Goal: Task Accomplishment & Management: Complete application form

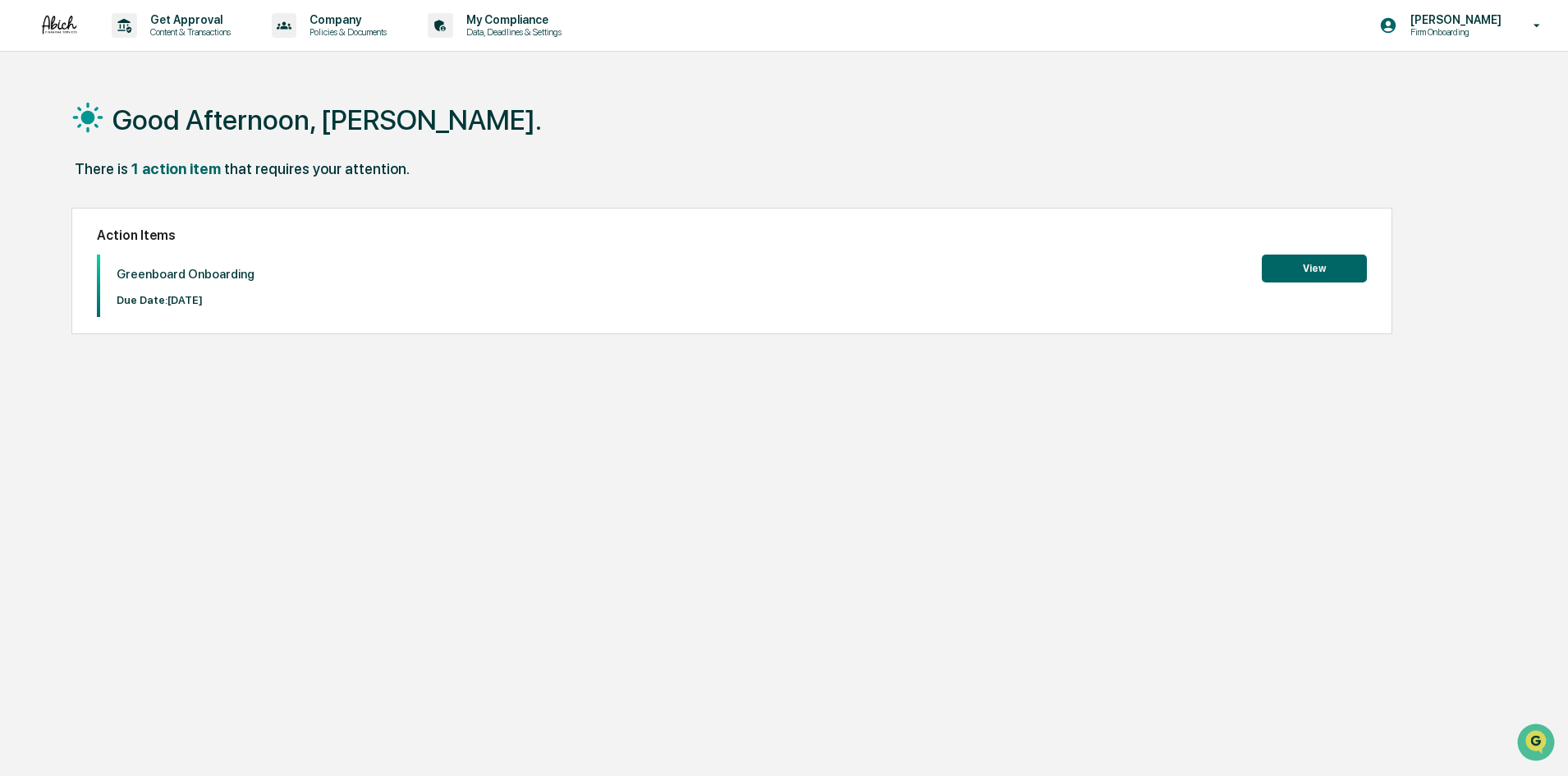
click at [1313, 268] on button "View" at bounding box center [1314, 268] width 105 height 28
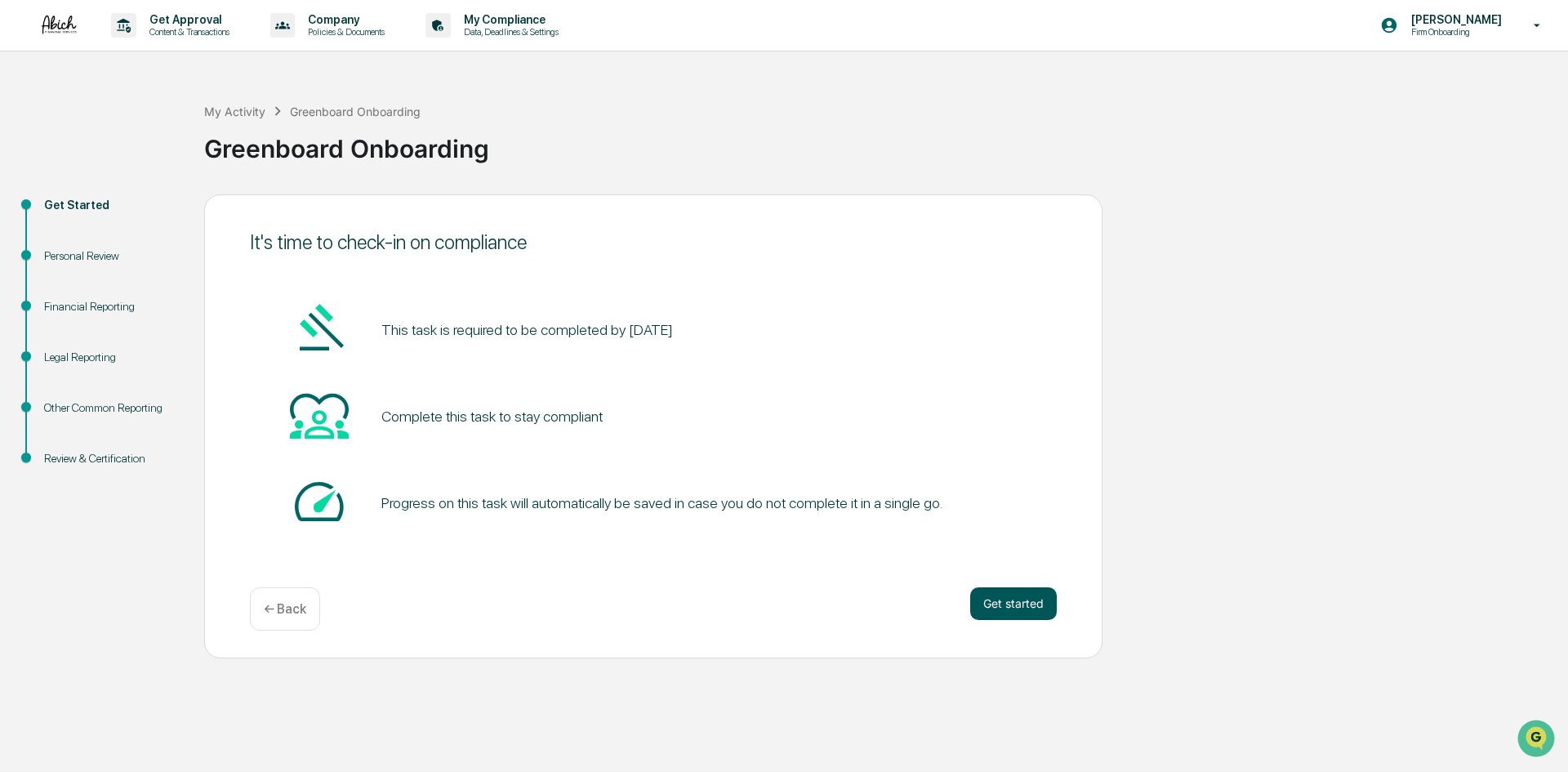
click at [992, 595] on button "Get started" at bounding box center [1013, 604] width 87 height 33
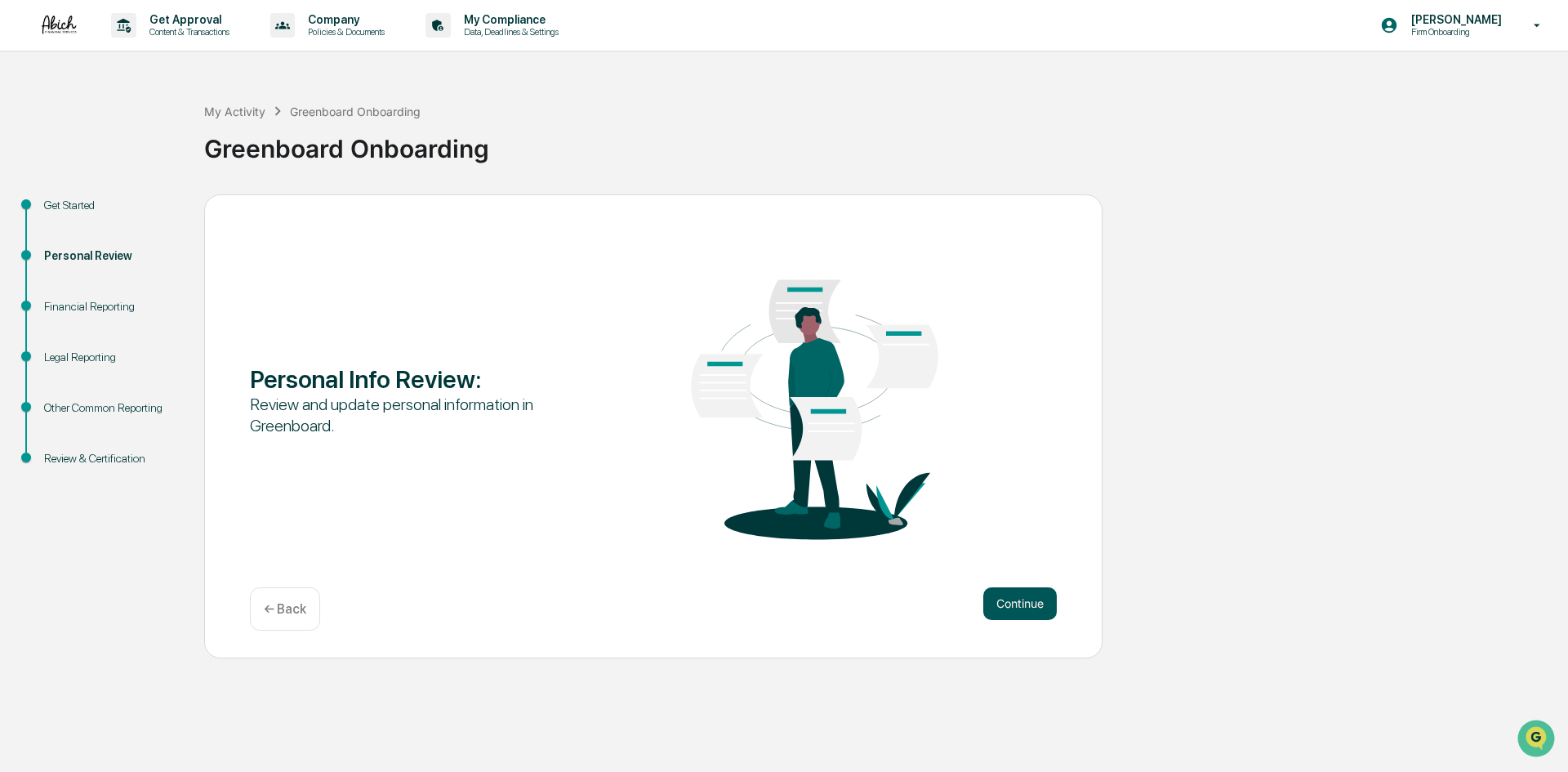
click at [1004, 596] on button "Continue" at bounding box center [1020, 604] width 73 height 33
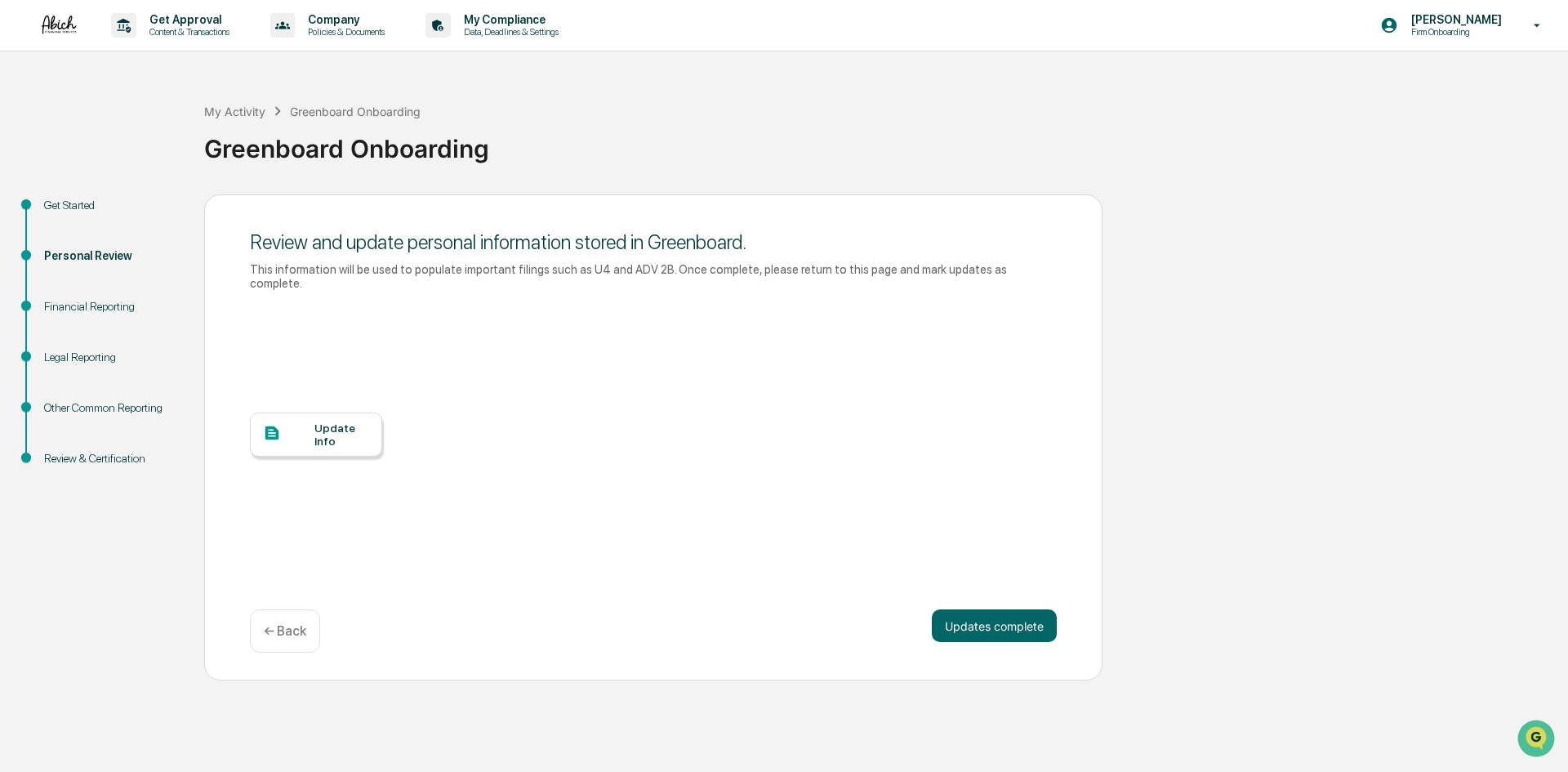
click at [343, 425] on div "Update Info" at bounding box center [342, 434] width 55 height 27
click at [96, 253] on div "Personal Review" at bounding box center [111, 256] width 134 height 17
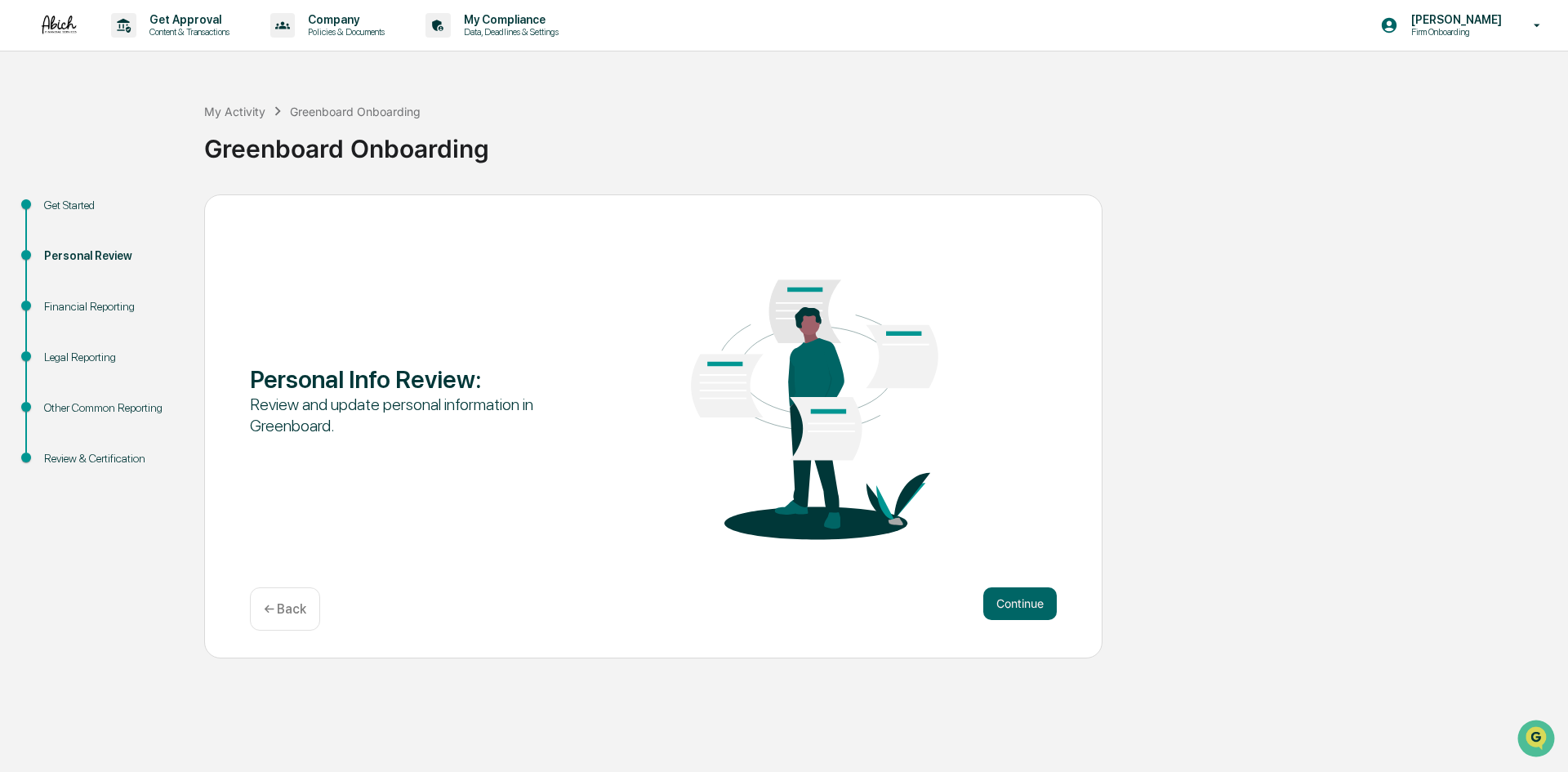
click at [102, 252] on div "Personal Review" at bounding box center [111, 256] width 134 height 17
click at [1002, 602] on button "Continue" at bounding box center [1020, 604] width 73 height 33
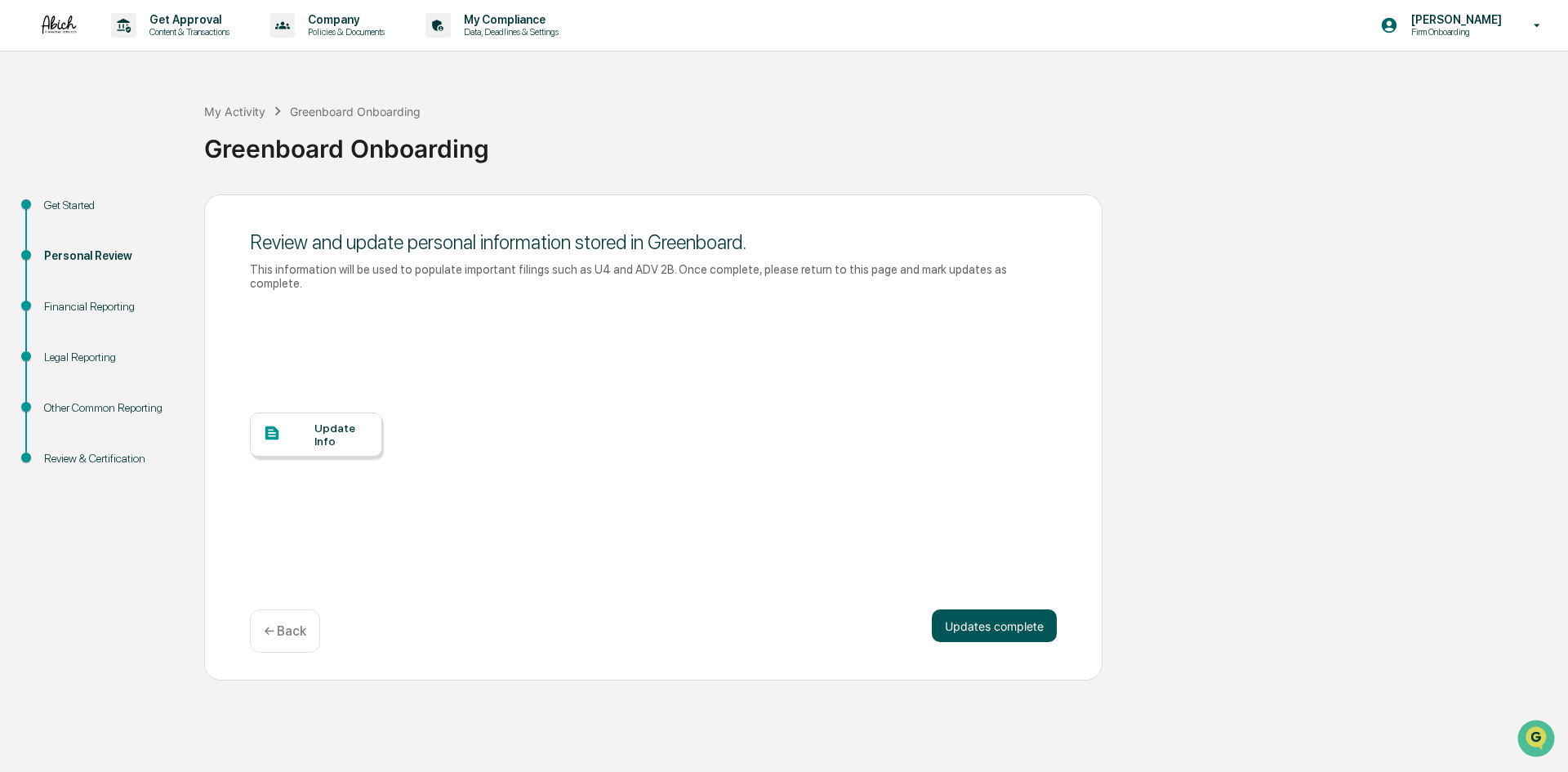
click at [998, 613] on button "Updates complete" at bounding box center [994, 626] width 125 height 33
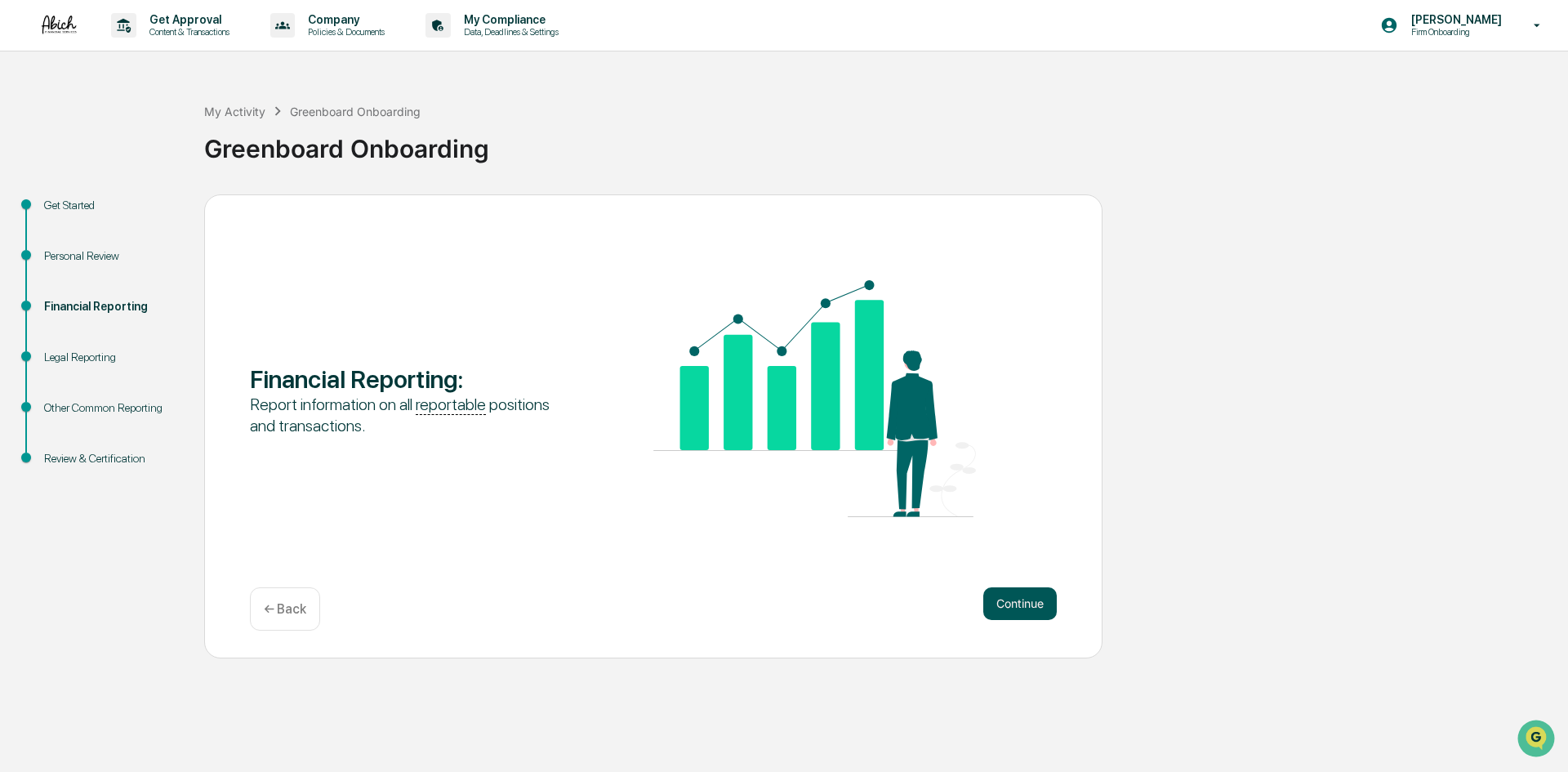
click at [1028, 603] on button "Continue" at bounding box center [1020, 604] width 73 height 33
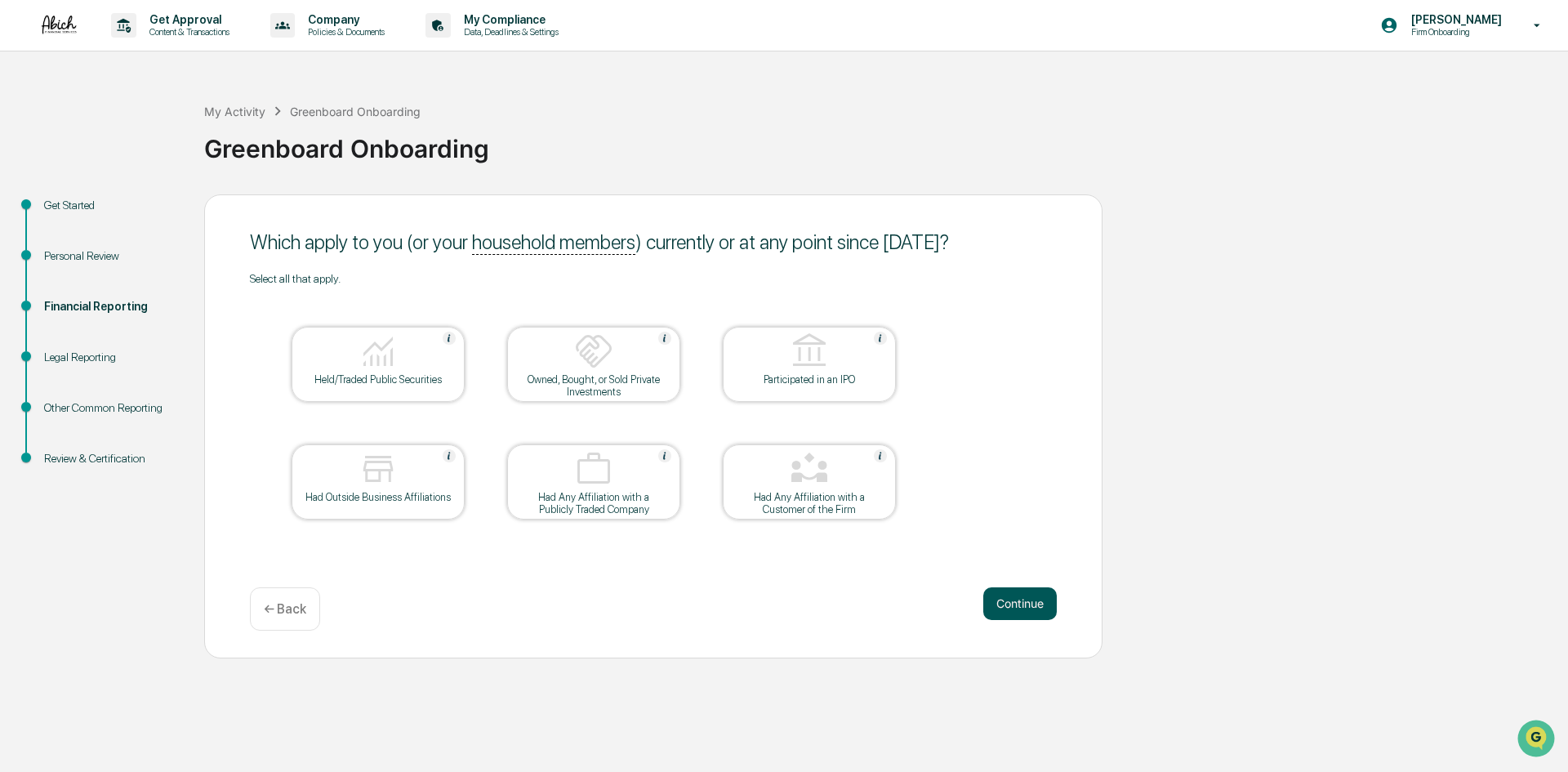
click at [1025, 595] on button "Continue" at bounding box center [1020, 604] width 73 height 33
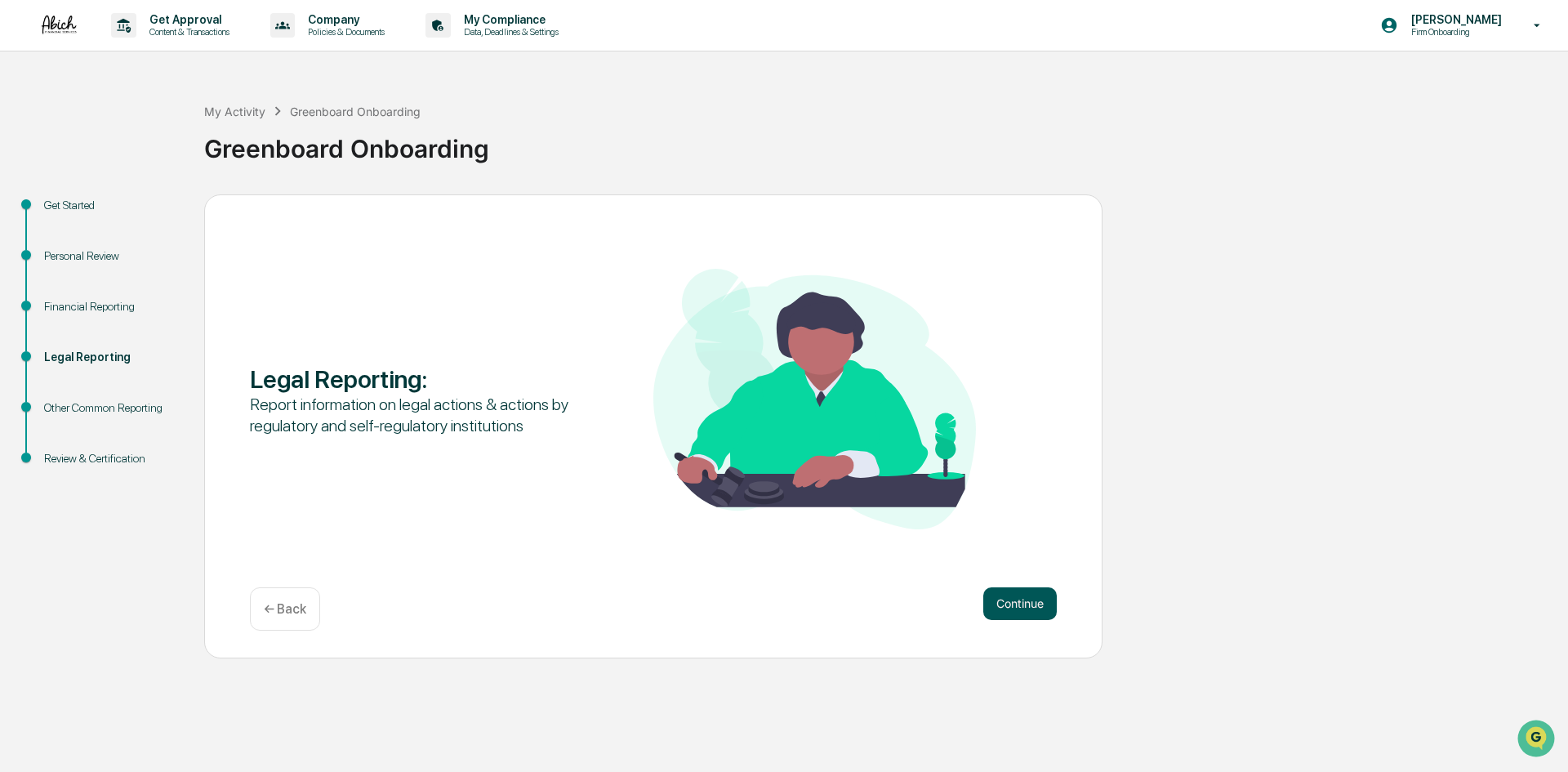
click at [1046, 602] on button "Continue" at bounding box center [1020, 604] width 73 height 33
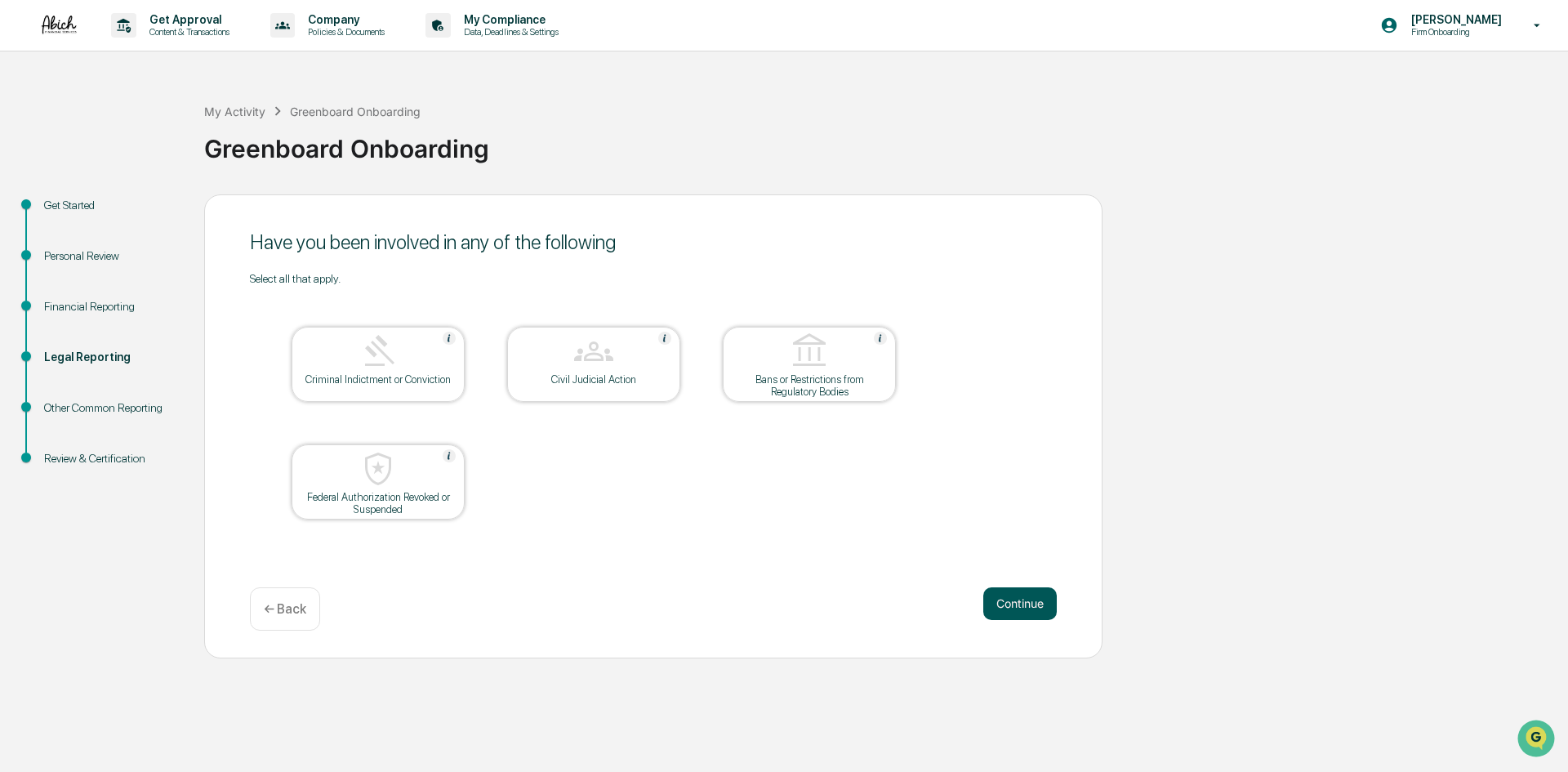
click at [1030, 597] on button "Continue" at bounding box center [1020, 604] width 73 height 33
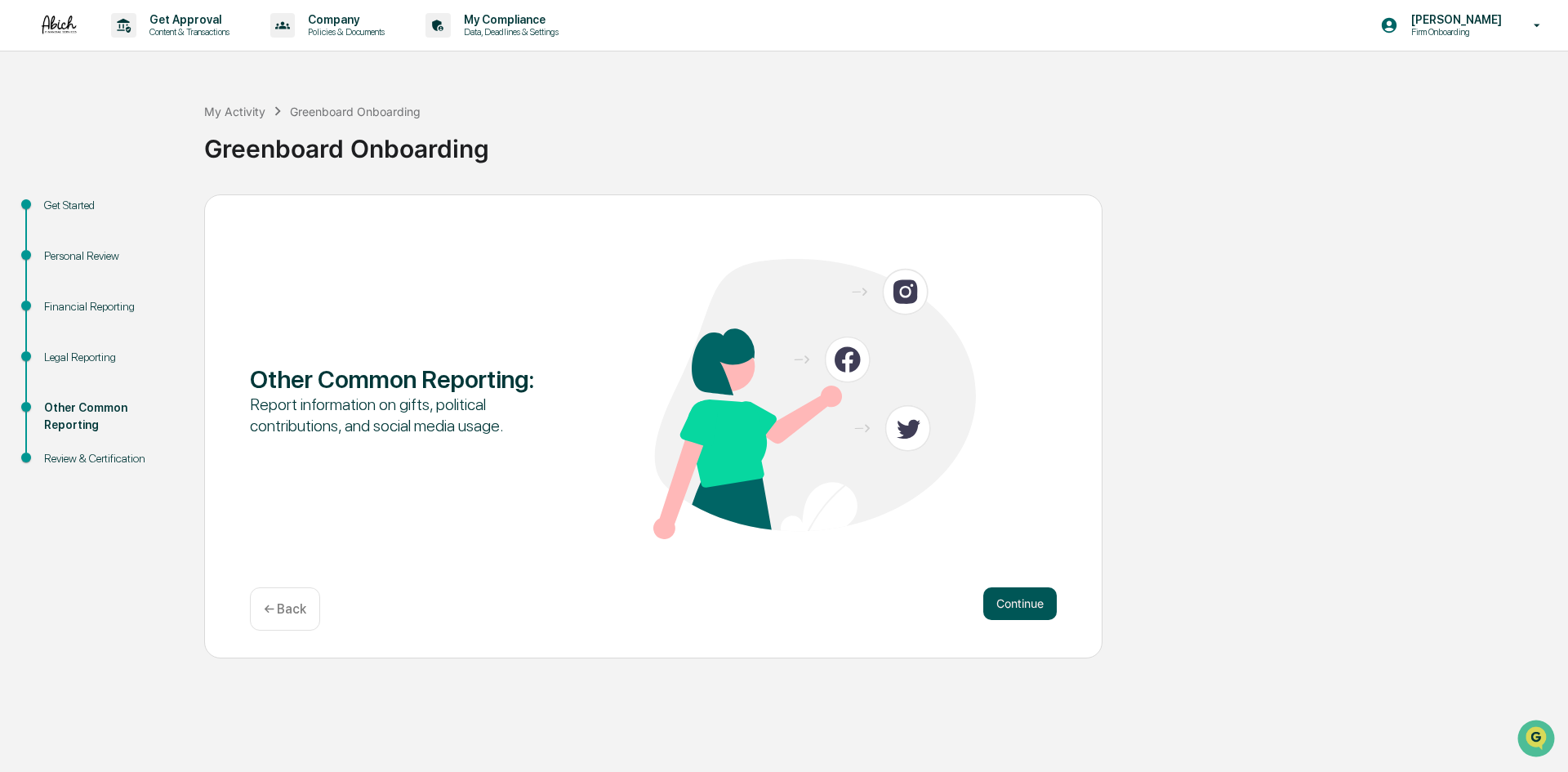
click at [1016, 595] on button "Continue" at bounding box center [1020, 604] width 73 height 33
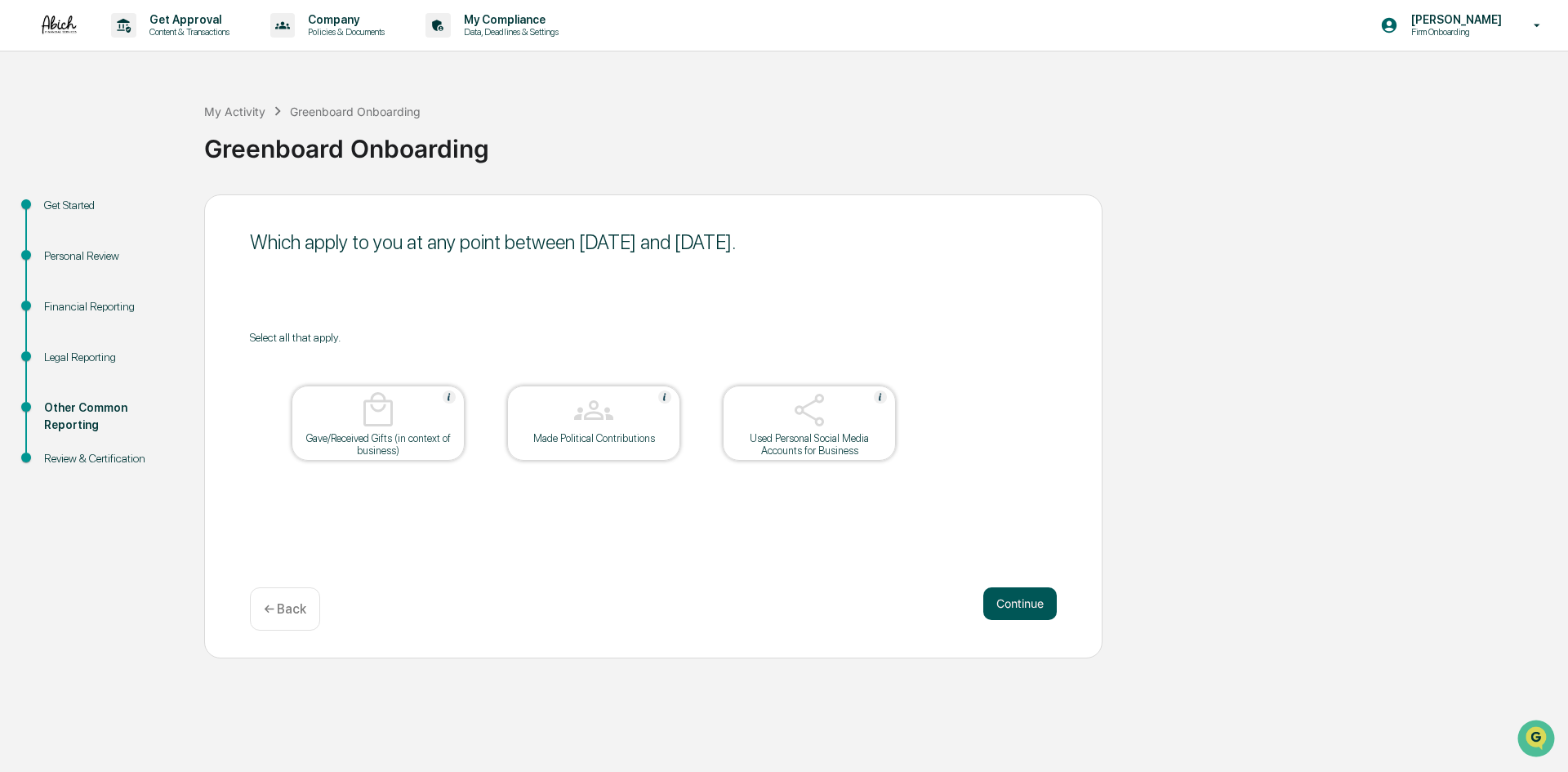
click at [1023, 603] on button "Continue" at bounding box center [1020, 604] width 73 height 33
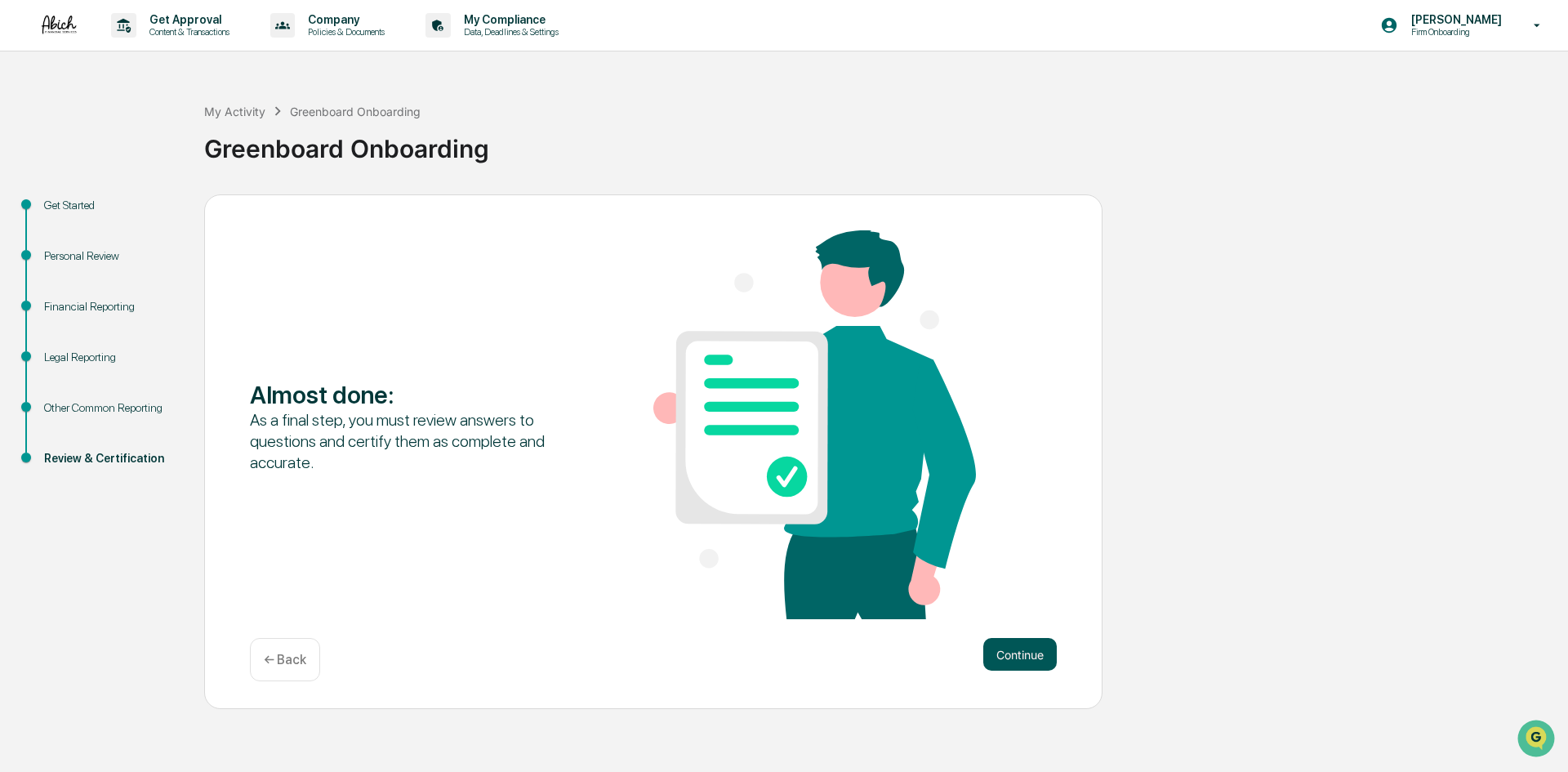
click at [1019, 644] on button "Continue" at bounding box center [1020, 655] width 73 height 33
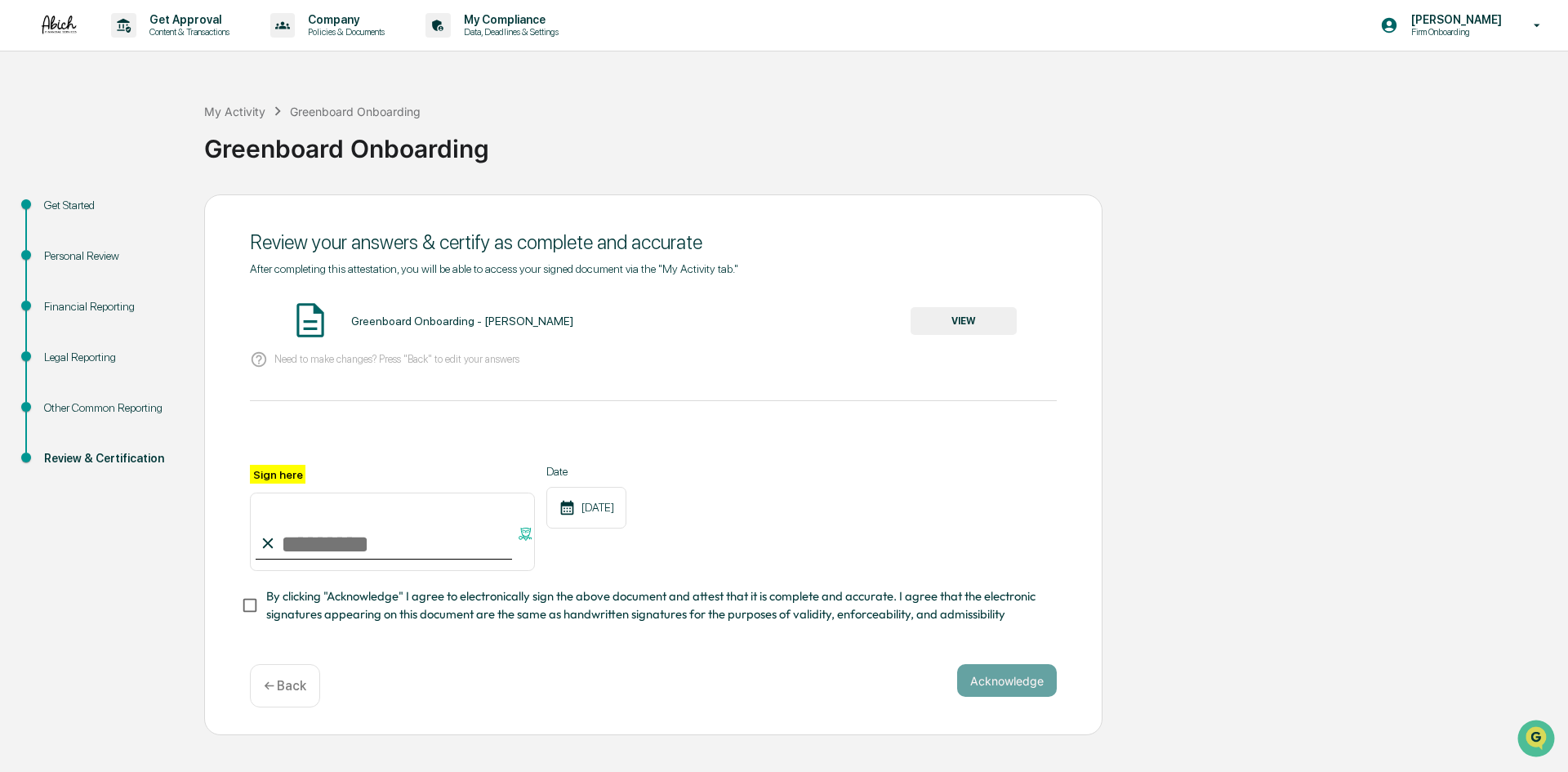
click at [313, 548] on input "Sign here" at bounding box center [392, 532] width 285 height 79
type input "**********"
click at [272, 625] on span "By clicking "Acknowledge" I agree to electronically sign the above document and…" at bounding box center [655, 606] width 778 height 37
click at [995, 685] on button "Acknowledge" at bounding box center [1007, 681] width 100 height 33
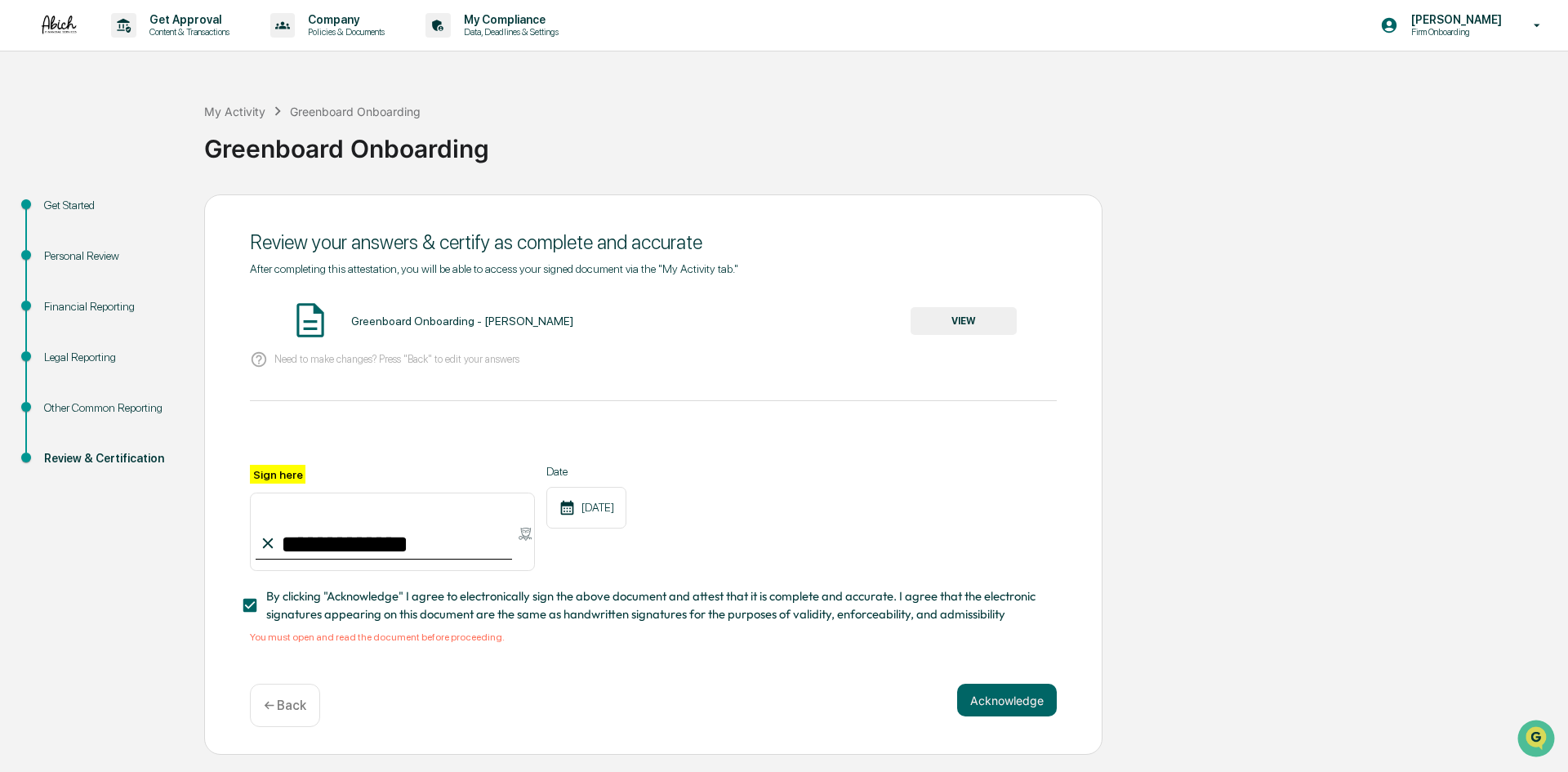
click at [961, 315] on button "VIEW" at bounding box center [964, 321] width 106 height 27
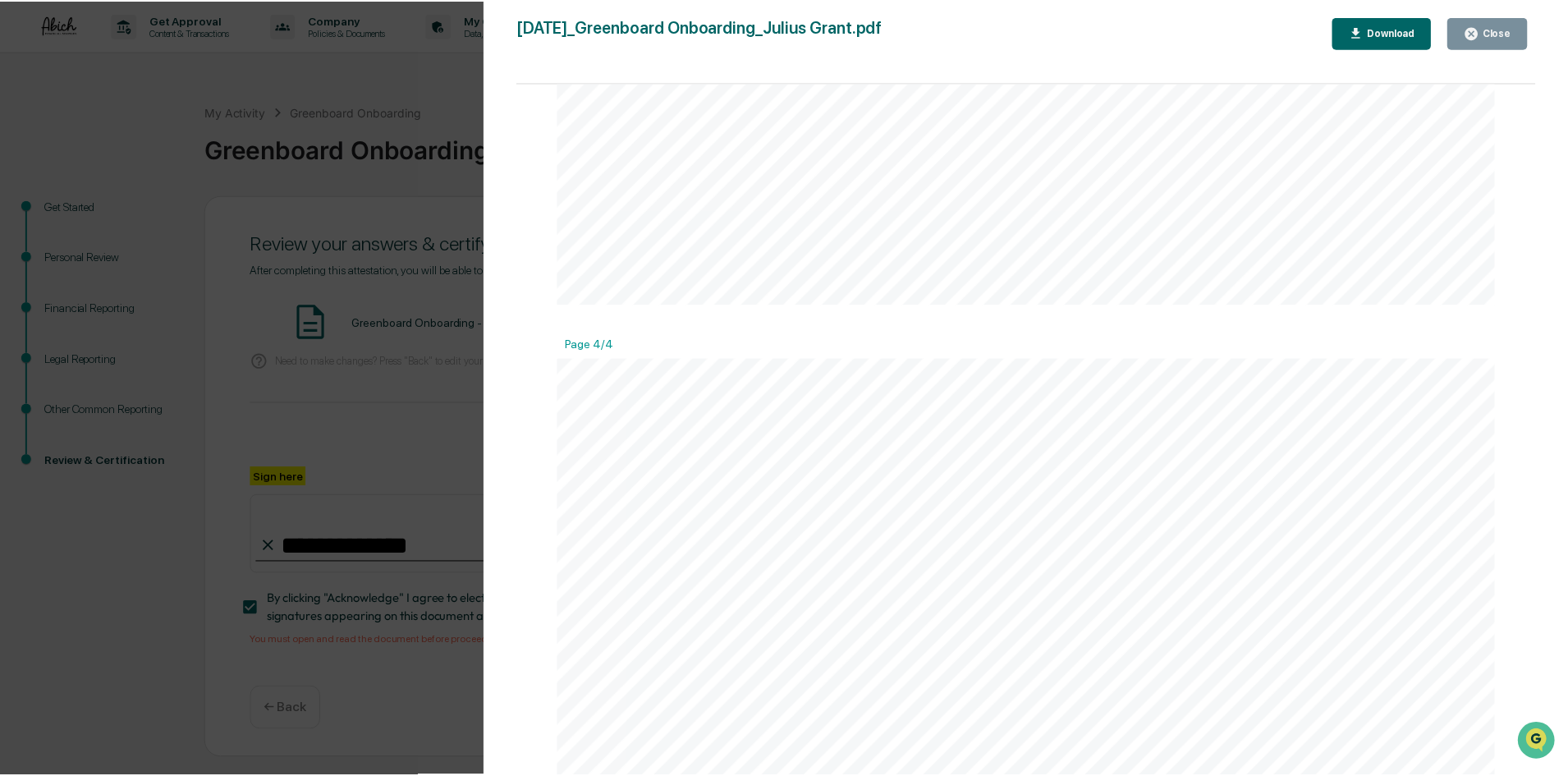
scroll to position [4189, 0]
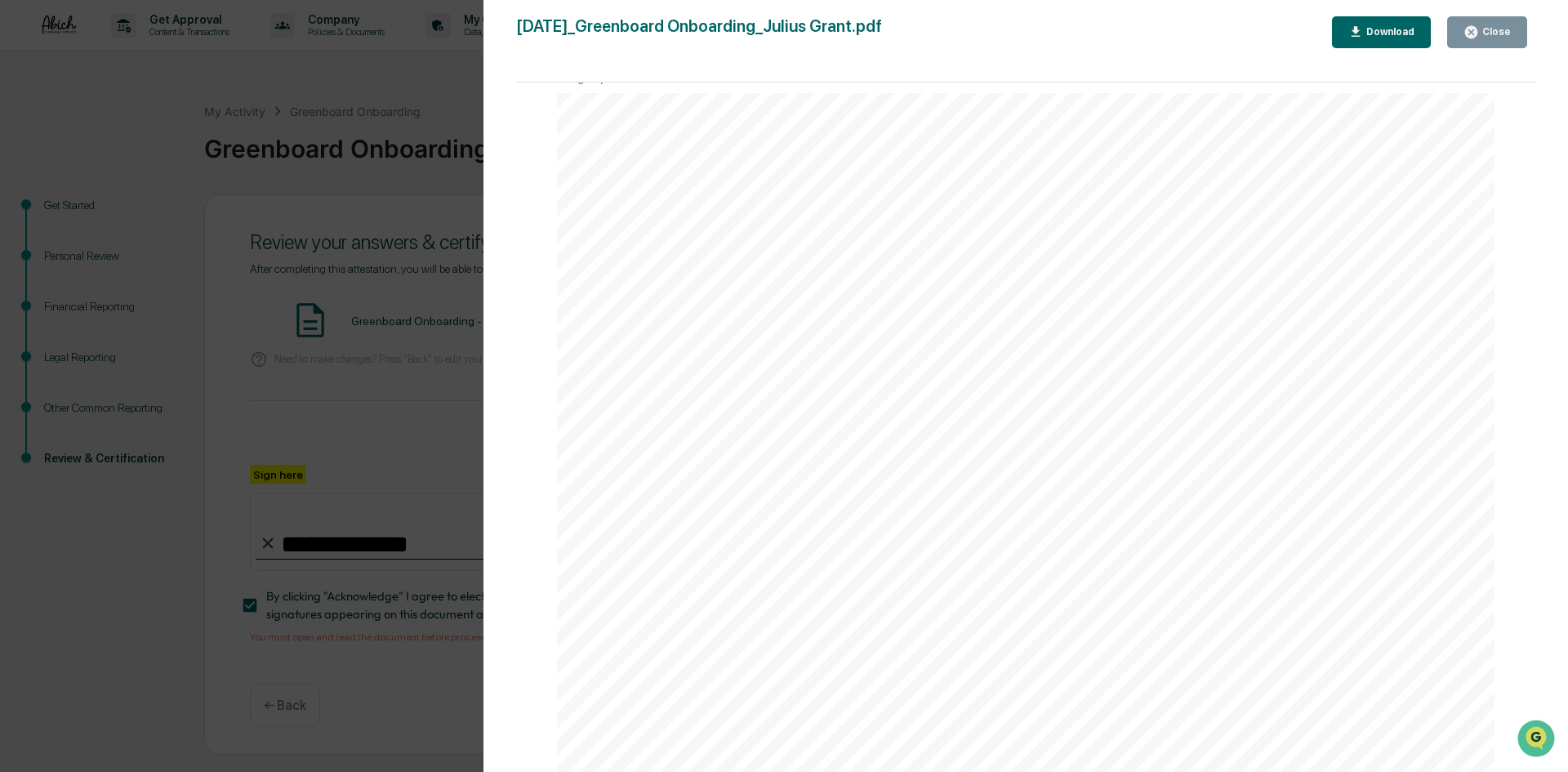
click at [1508, 27] on div "Close" at bounding box center [1495, 32] width 32 height 12
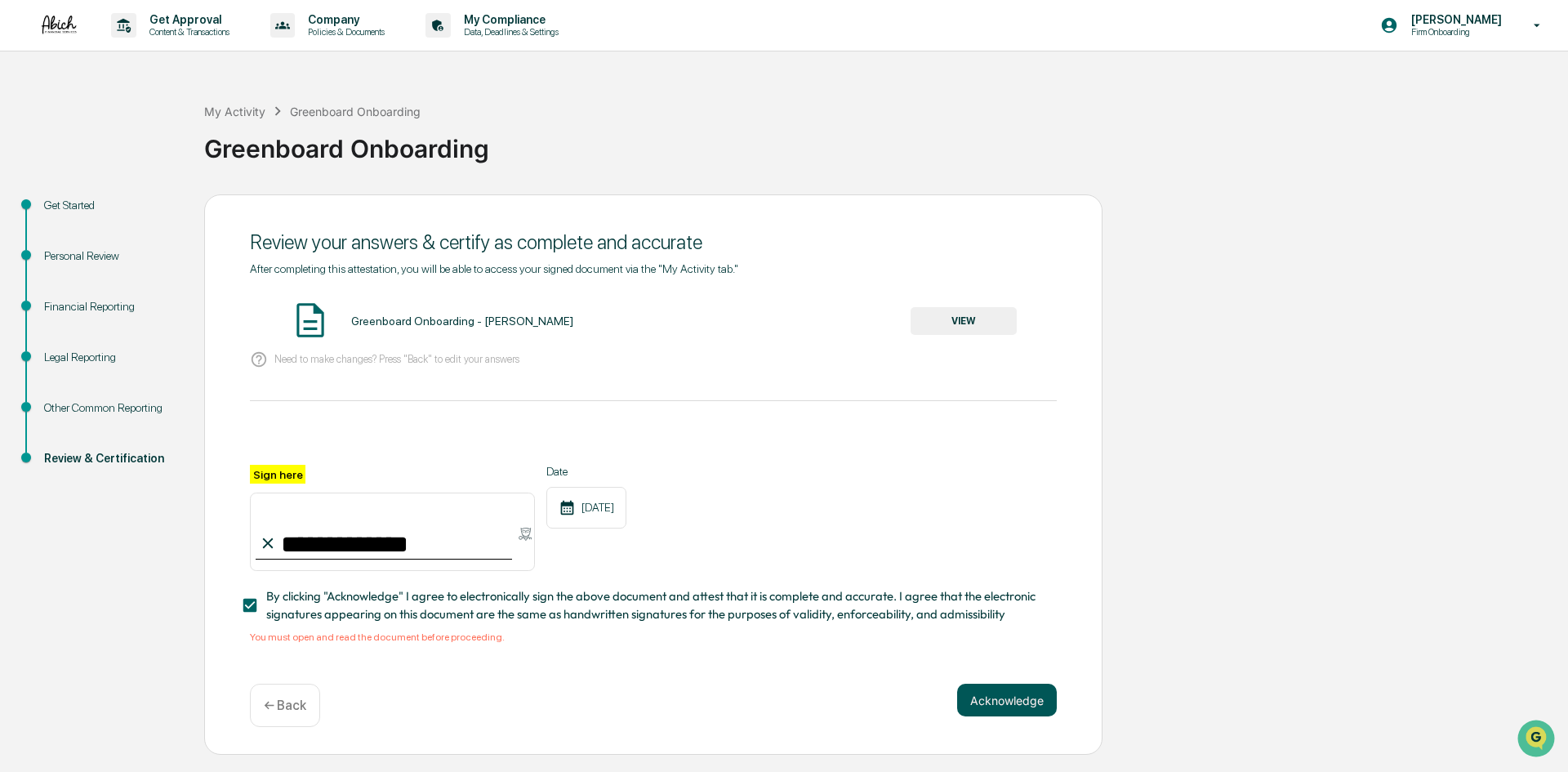
click at [985, 713] on button "Acknowledge" at bounding box center [1007, 701] width 100 height 33
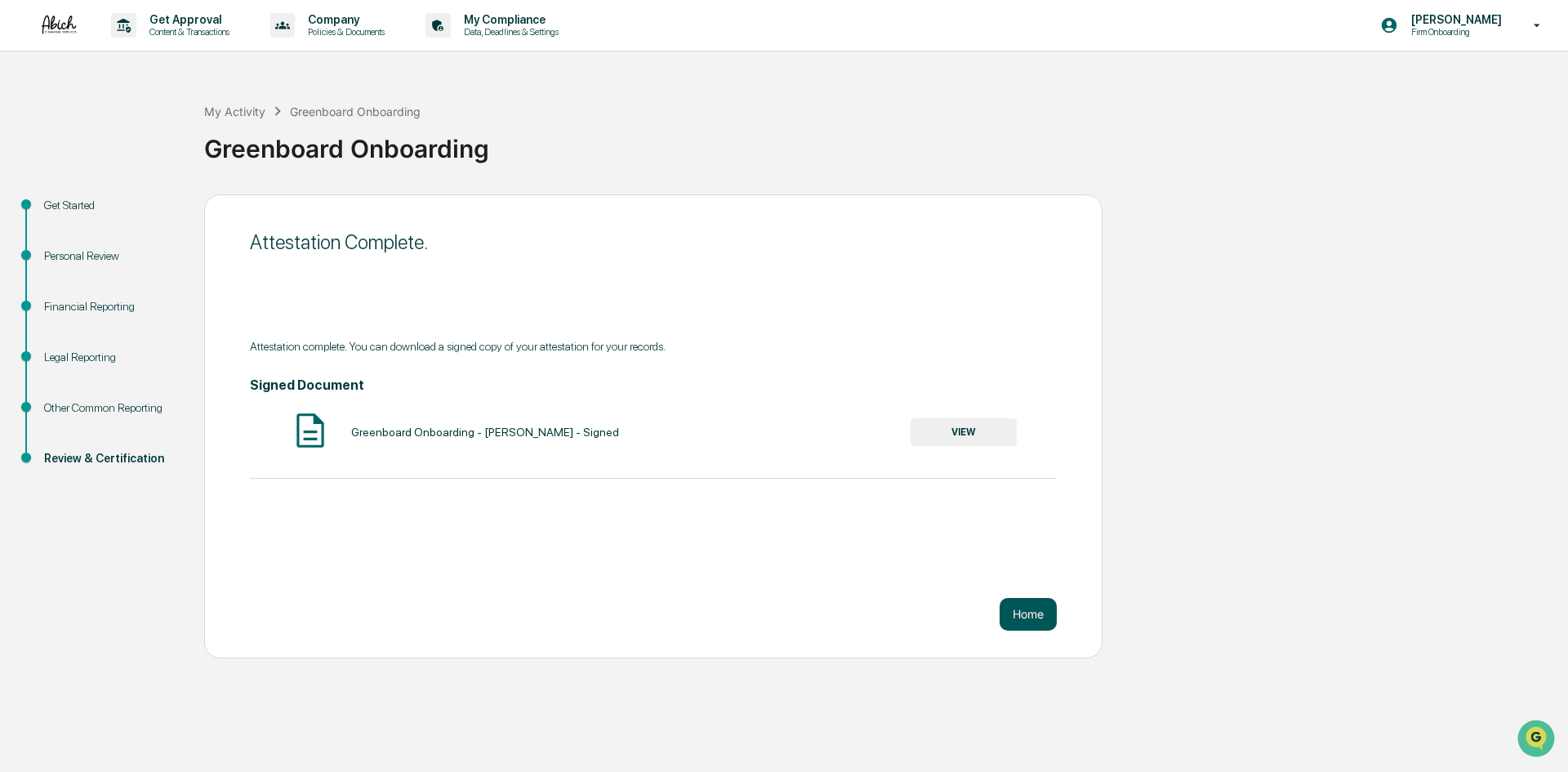
click at [1026, 617] on button "Home" at bounding box center [1029, 615] width 58 height 33
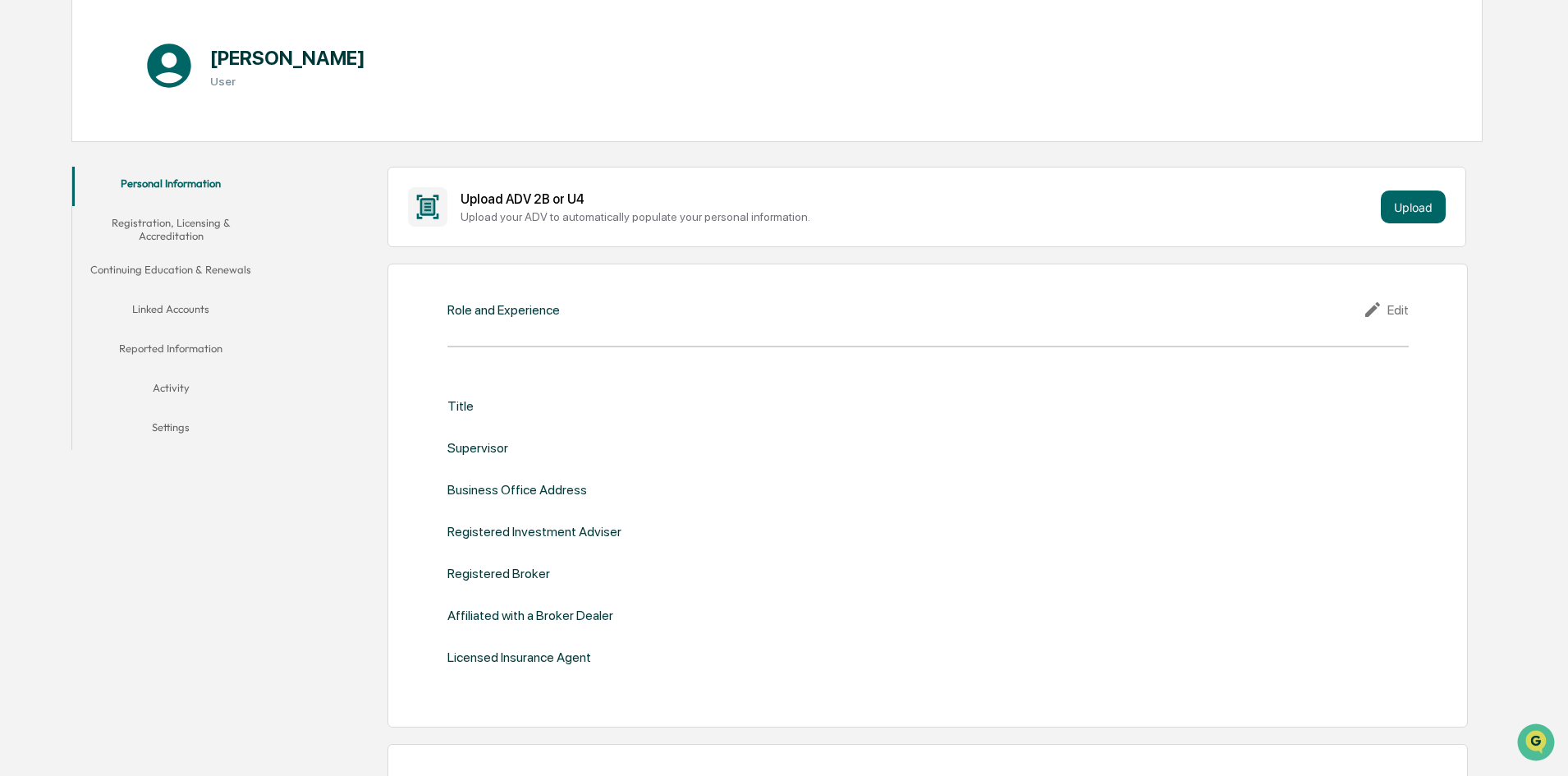
scroll to position [165, 0]
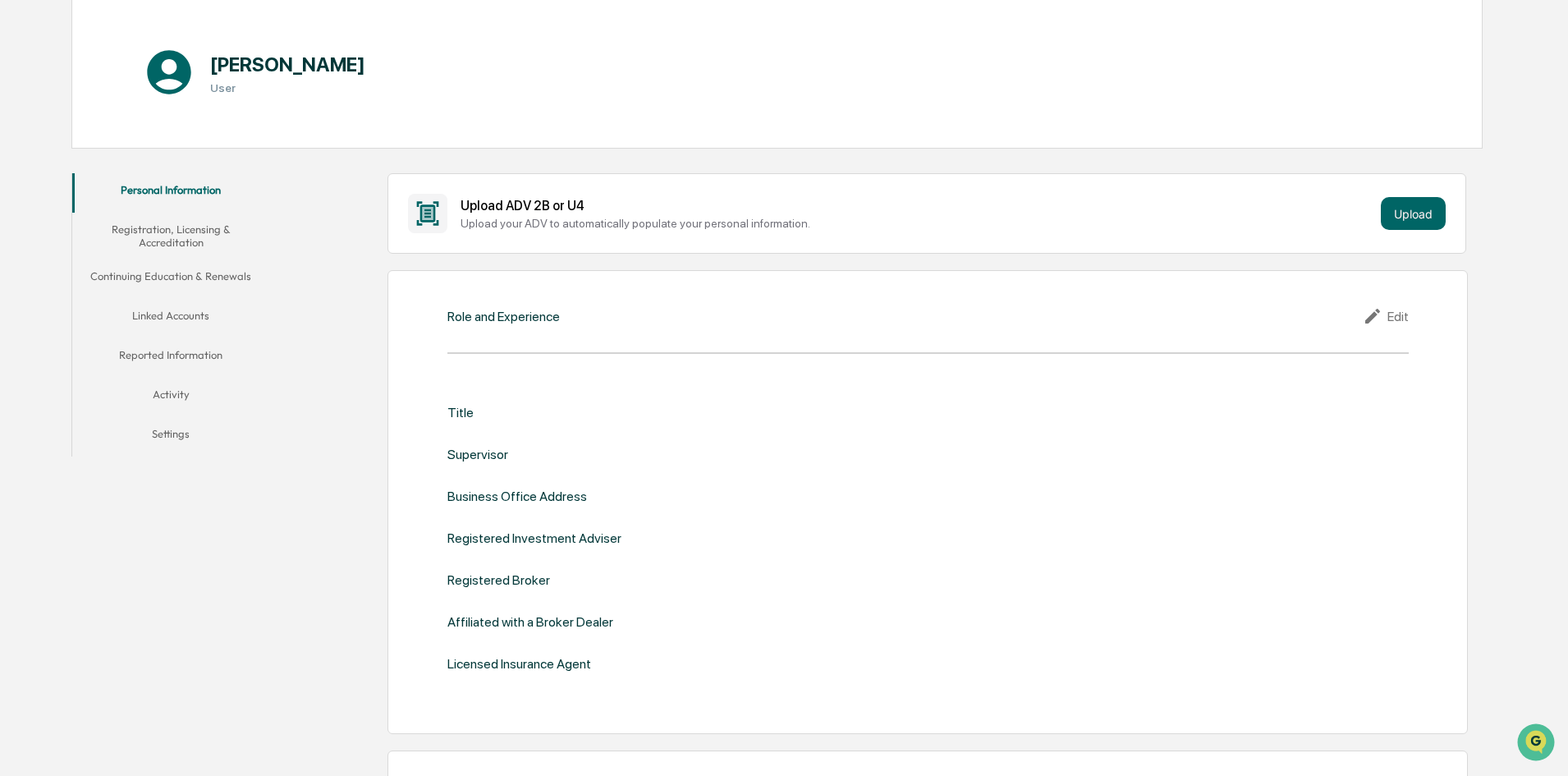
click at [460, 411] on div "Title" at bounding box center [460, 412] width 27 height 16
click at [1399, 312] on div "Edit" at bounding box center [1386, 315] width 46 height 19
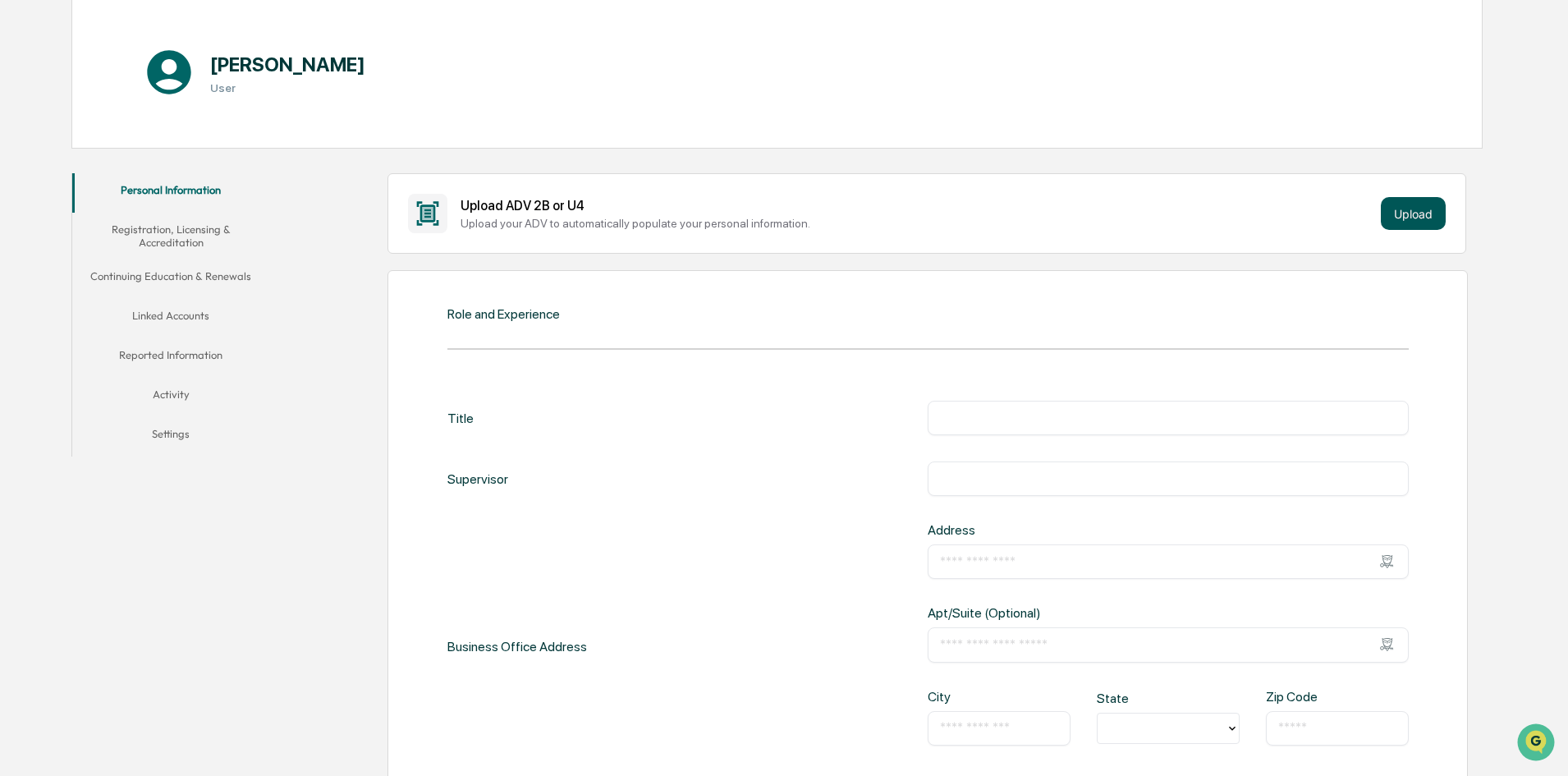
click at [1402, 205] on button "Upload" at bounding box center [1414, 213] width 65 height 33
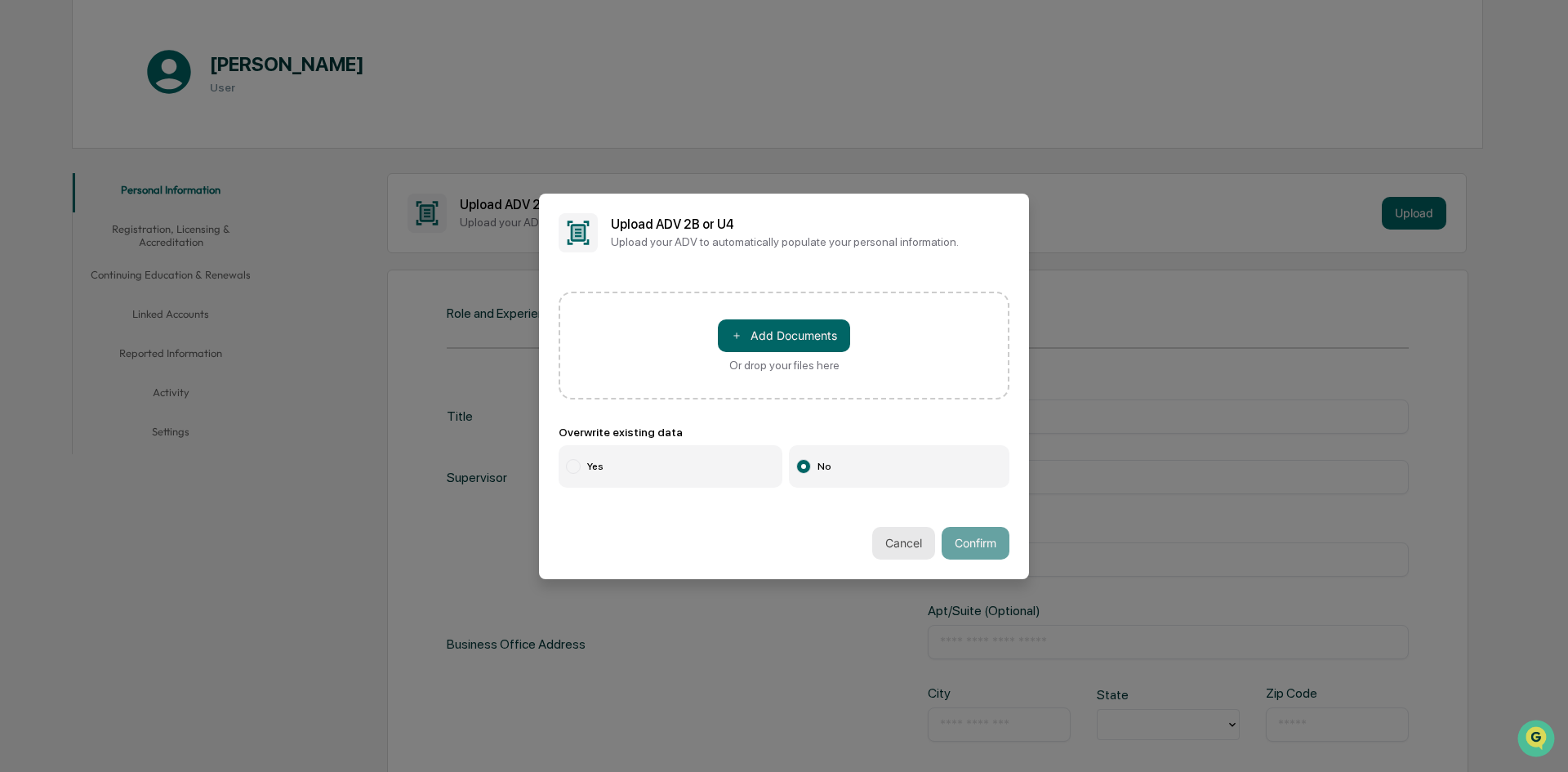
click at [893, 540] on button "Cancel" at bounding box center [903, 543] width 63 height 33
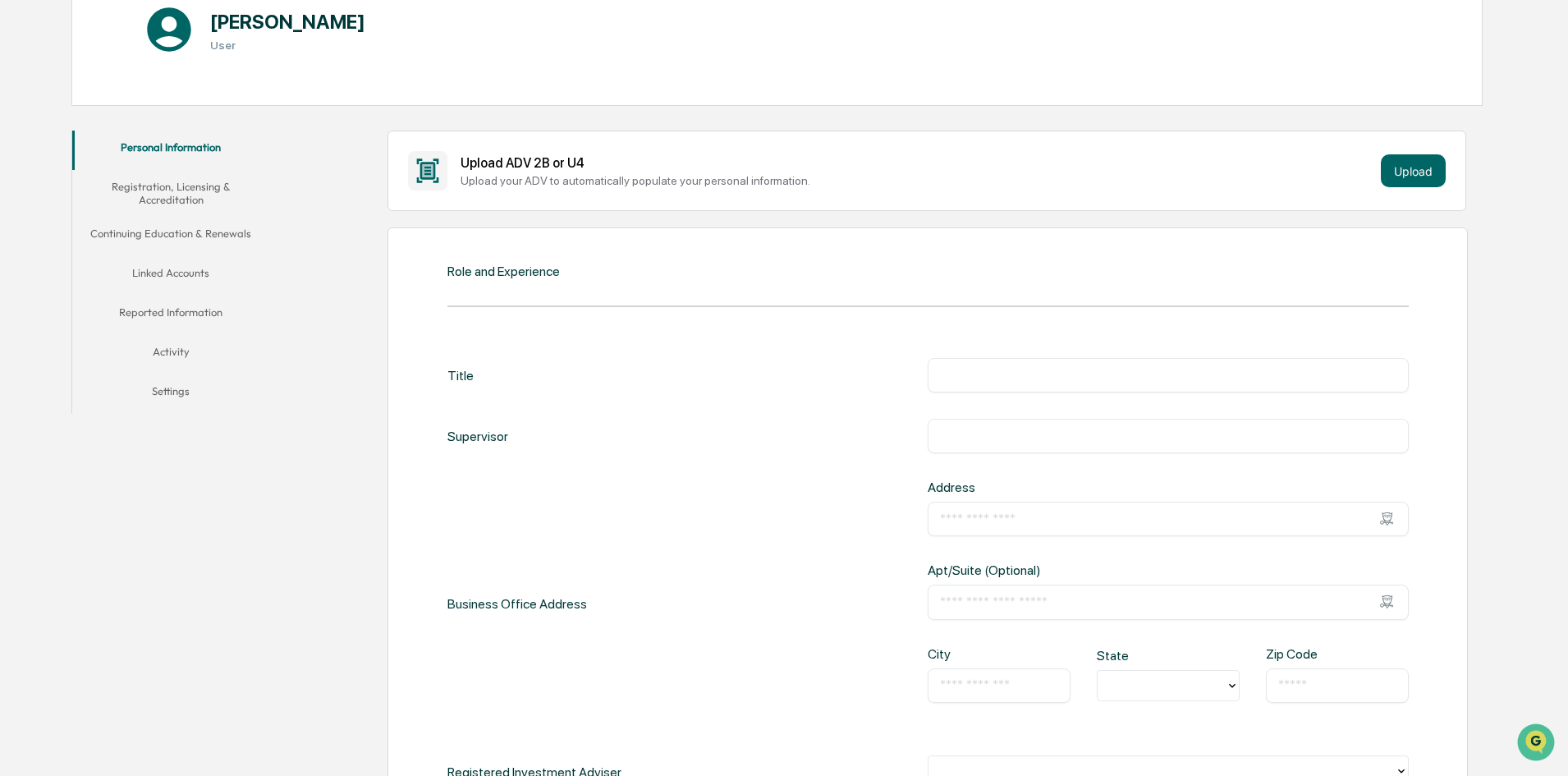
scroll to position [246, 0]
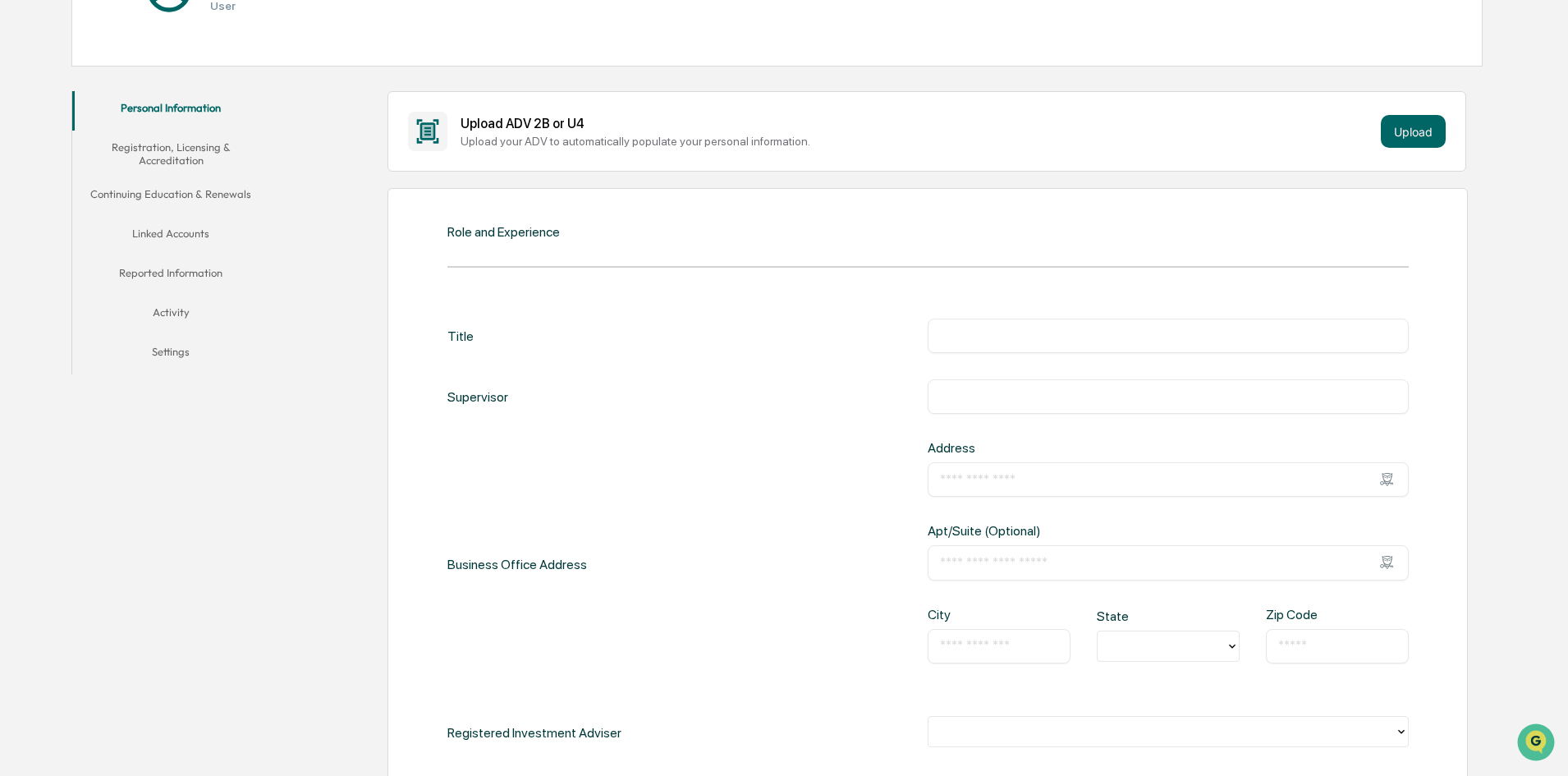
click at [954, 335] on input "text" at bounding box center [1168, 336] width 457 height 17
type input "**********"
click at [780, 431] on div "**********" at bounding box center [928, 624] width 961 height 611
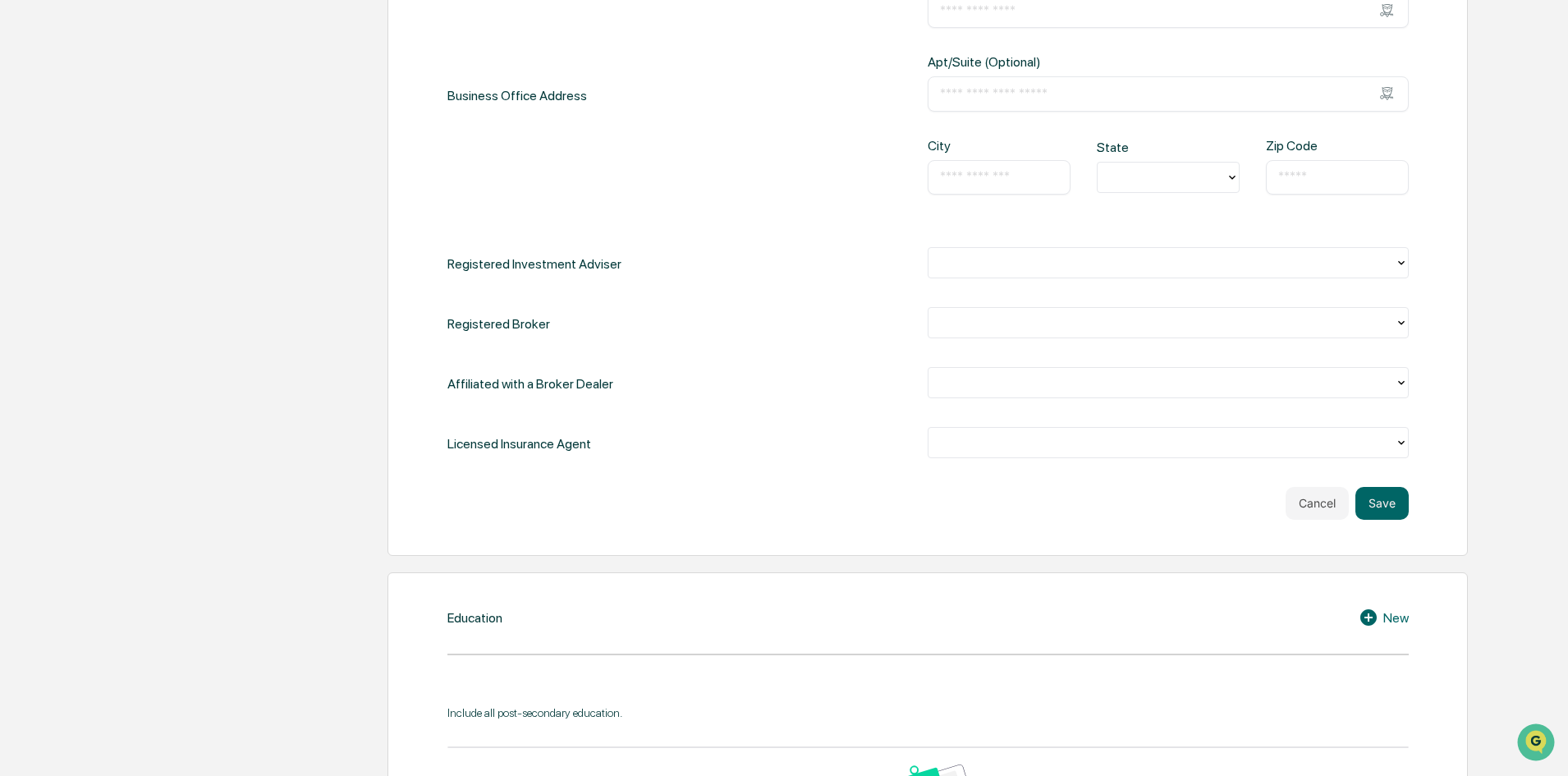
scroll to position [739, 0]
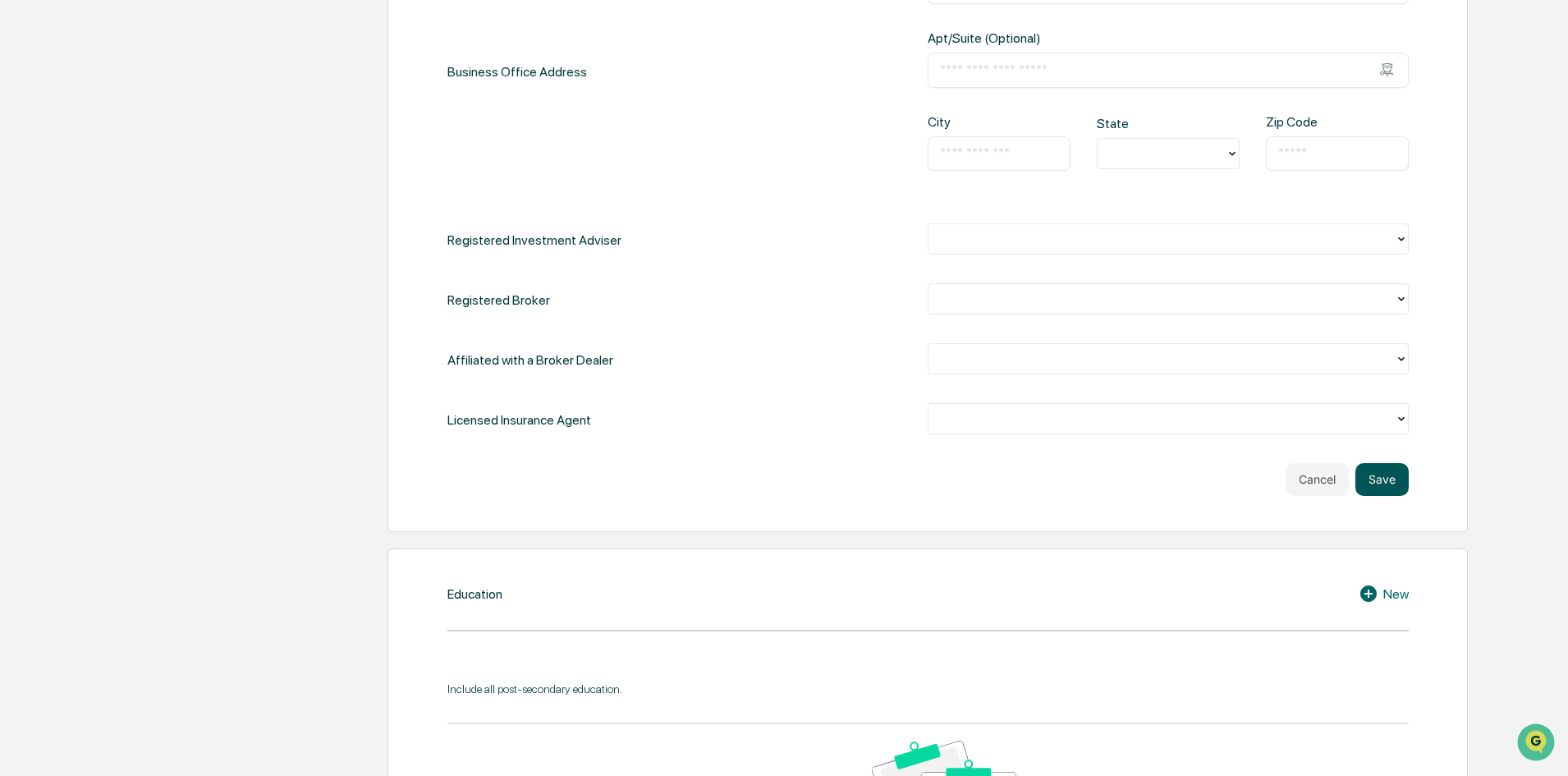
click at [1386, 481] on button "Save" at bounding box center [1382, 480] width 53 height 33
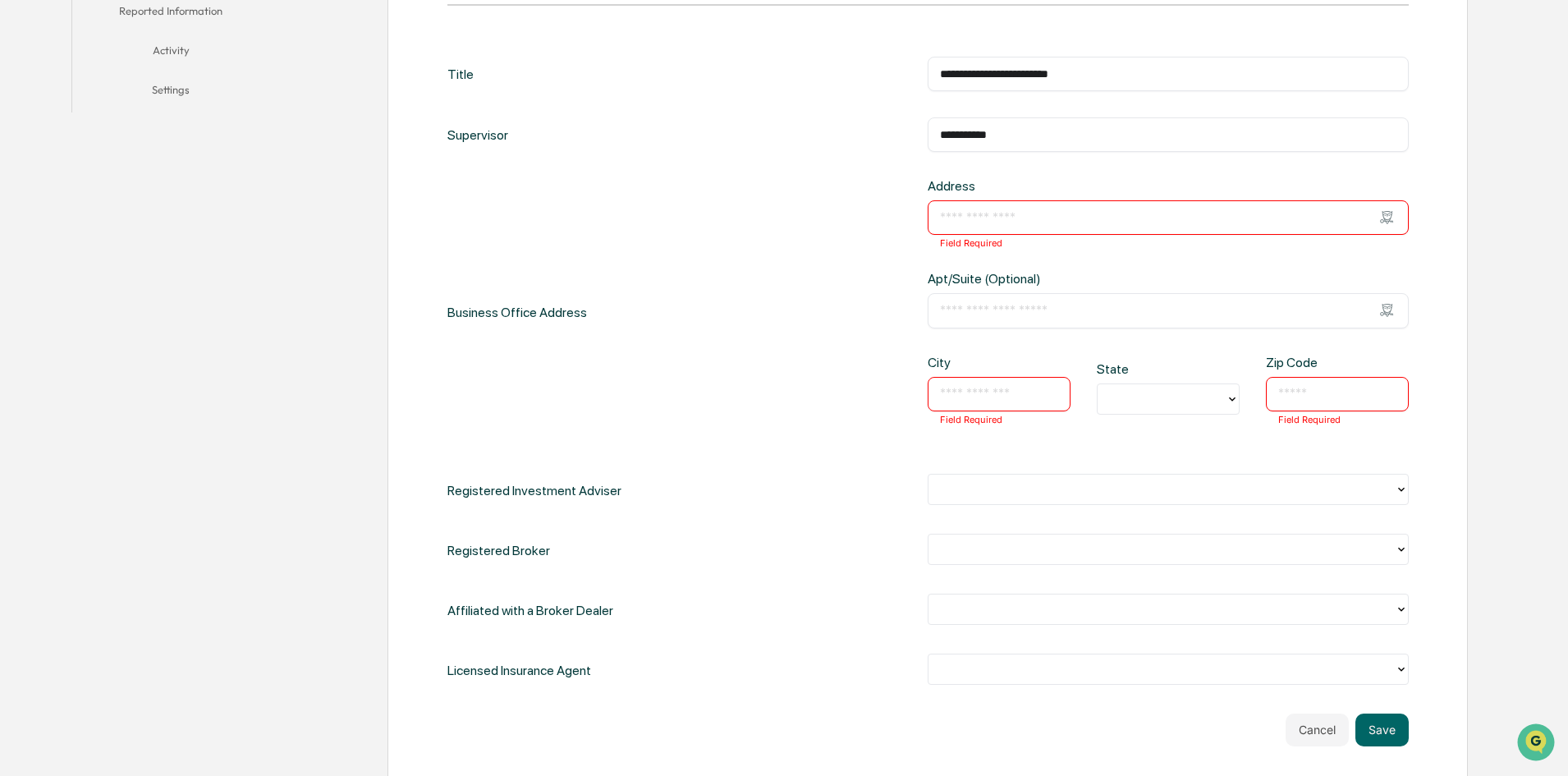
scroll to position [503, 0]
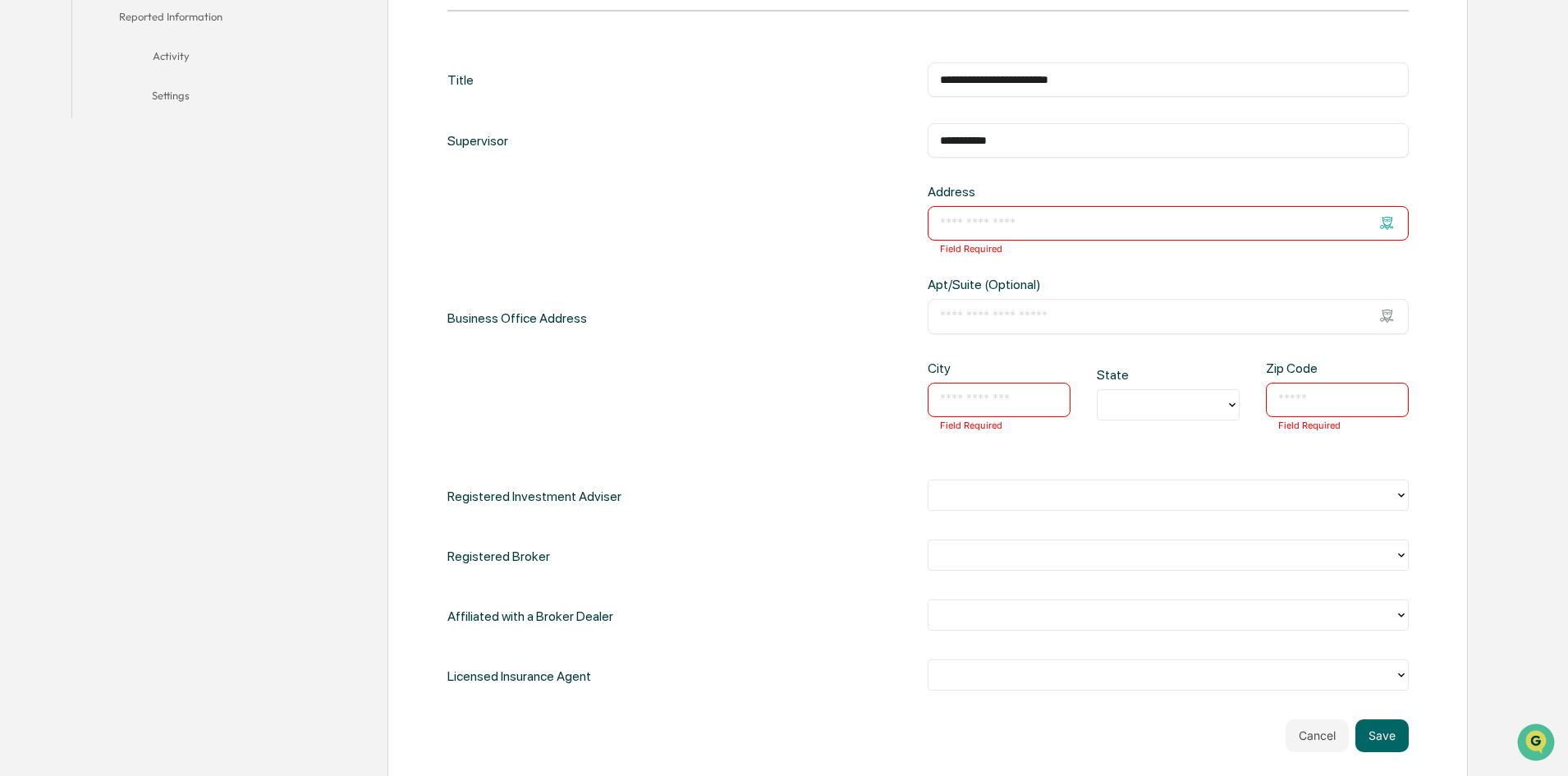
click at [971, 227] on input "text" at bounding box center [1168, 223] width 457 height 17
type input "**********"
type input "*******"
click at [1329, 397] on input "text" at bounding box center [1337, 400] width 119 height 17
type input "*****"
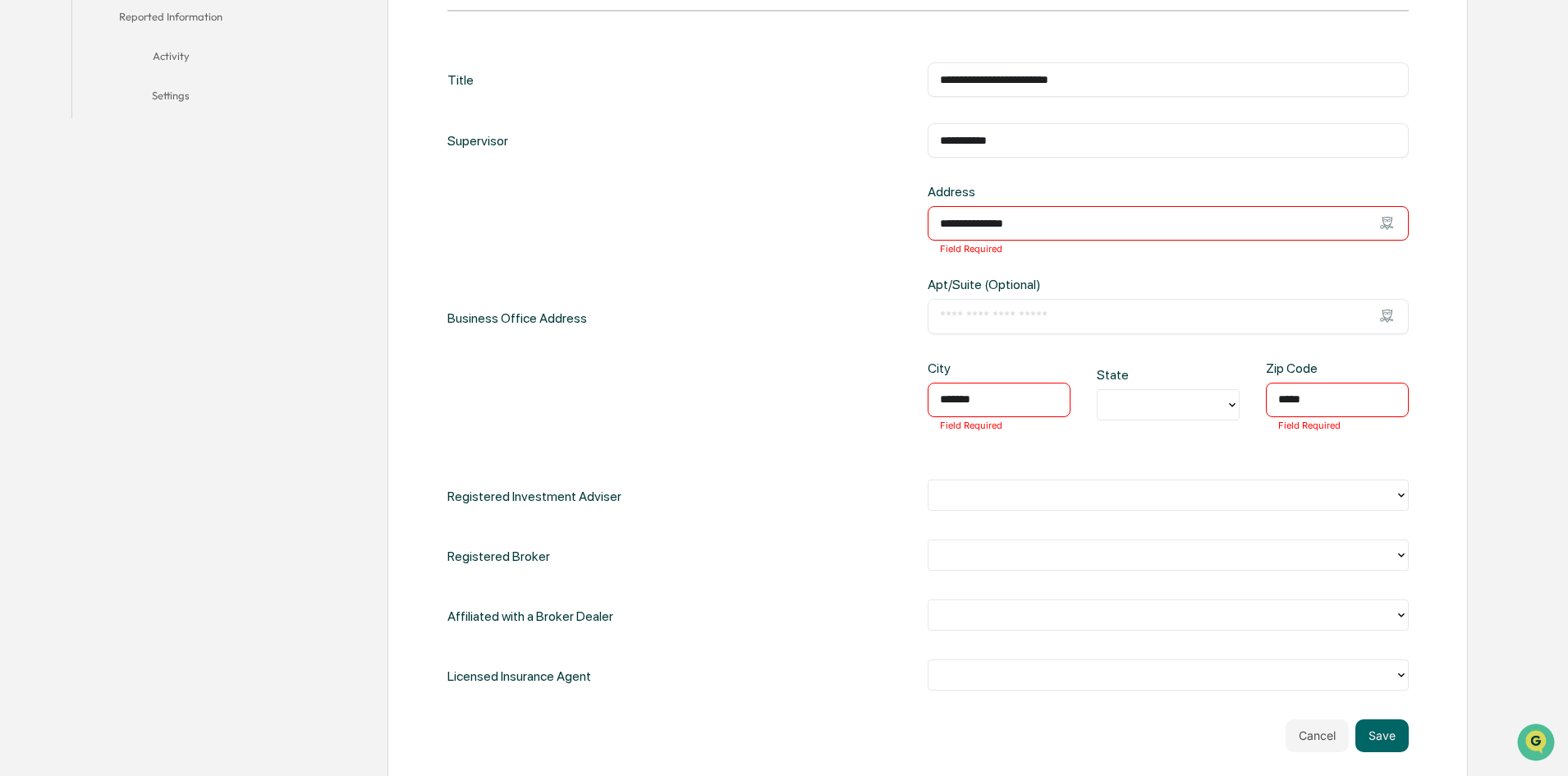
click at [643, 461] on div "**********" at bounding box center [928, 378] width 961 height 631
click at [1375, 730] on button "Save" at bounding box center [1382, 736] width 53 height 33
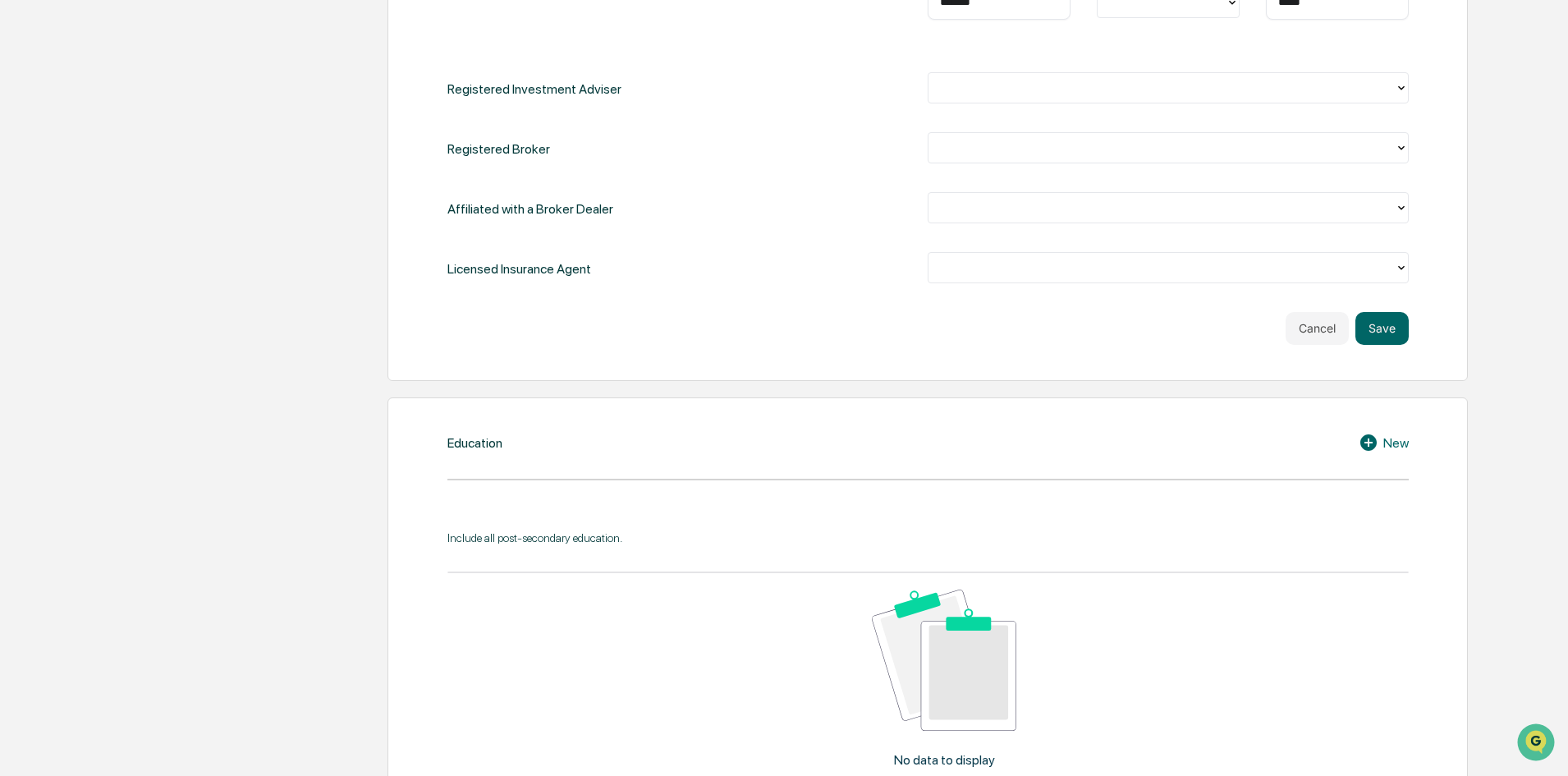
scroll to position [913, 0]
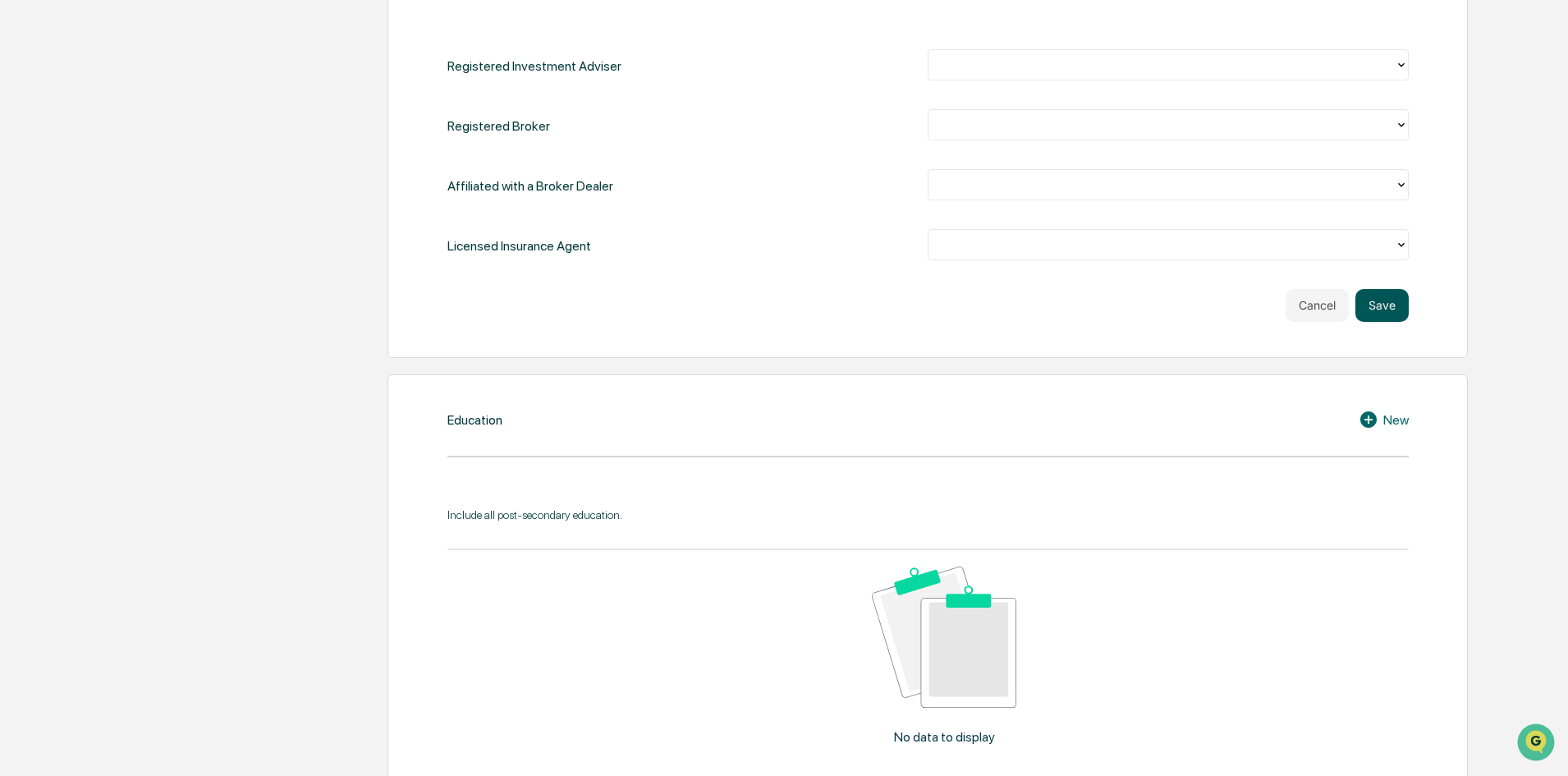
click at [1383, 312] on button "Save" at bounding box center [1382, 305] width 53 height 33
drag, startPoint x: 790, startPoint y: 591, endPoint x: 648, endPoint y: 334, distance: 293.6
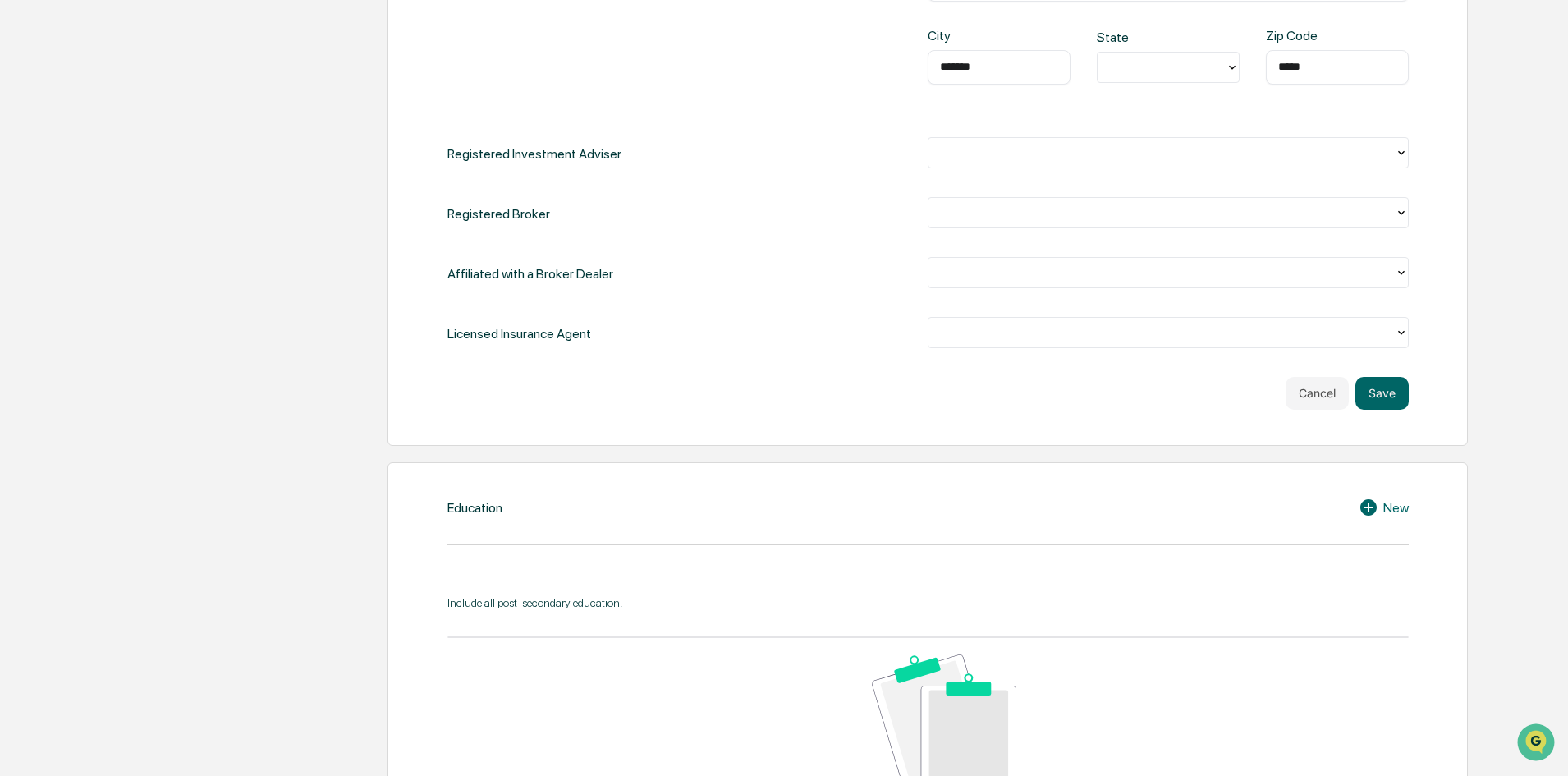
scroll to position [986, 0]
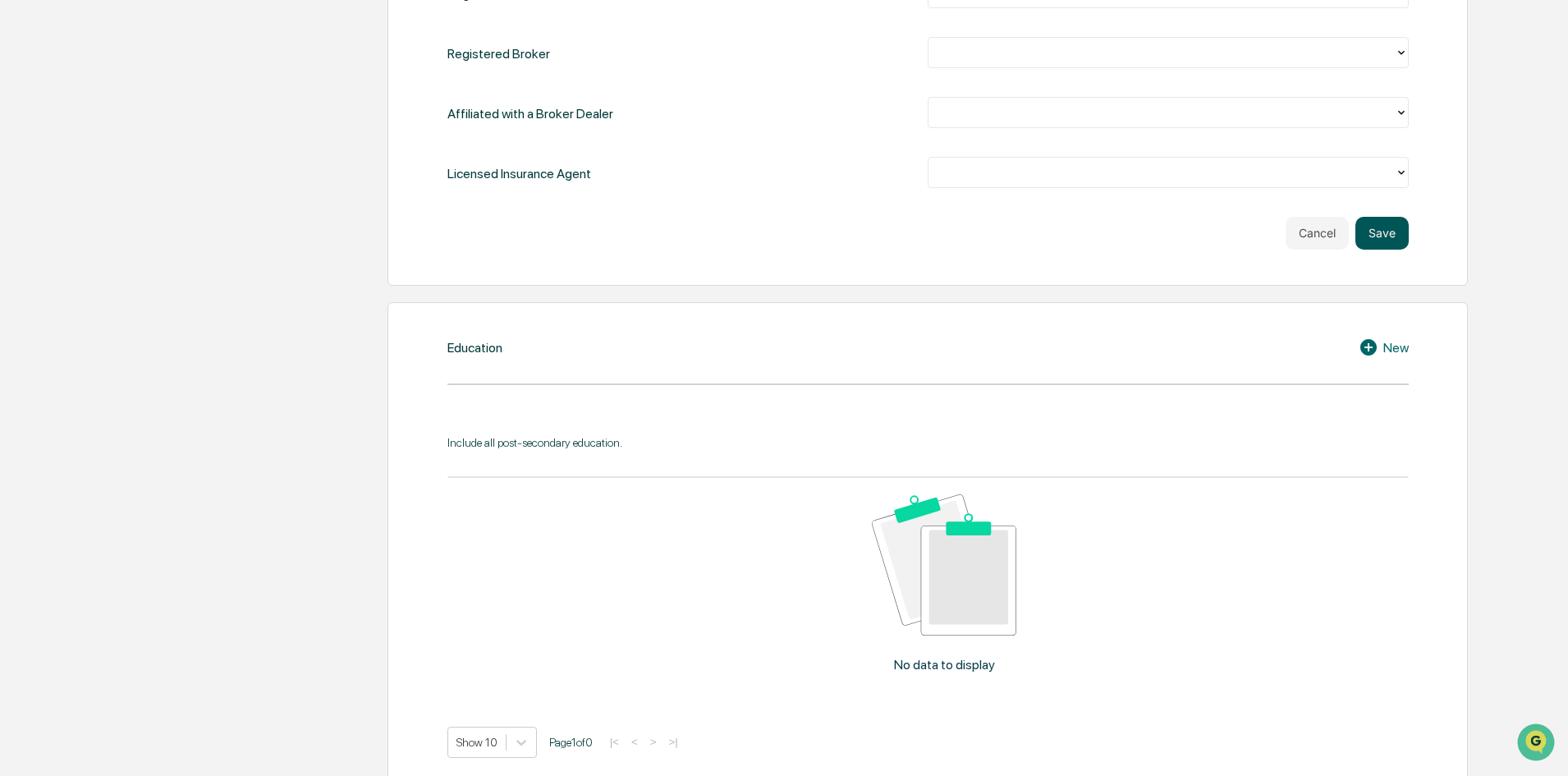
click at [1381, 233] on button "Save" at bounding box center [1382, 234] width 53 height 33
click at [1379, 232] on button "Save" at bounding box center [1382, 234] width 53 height 33
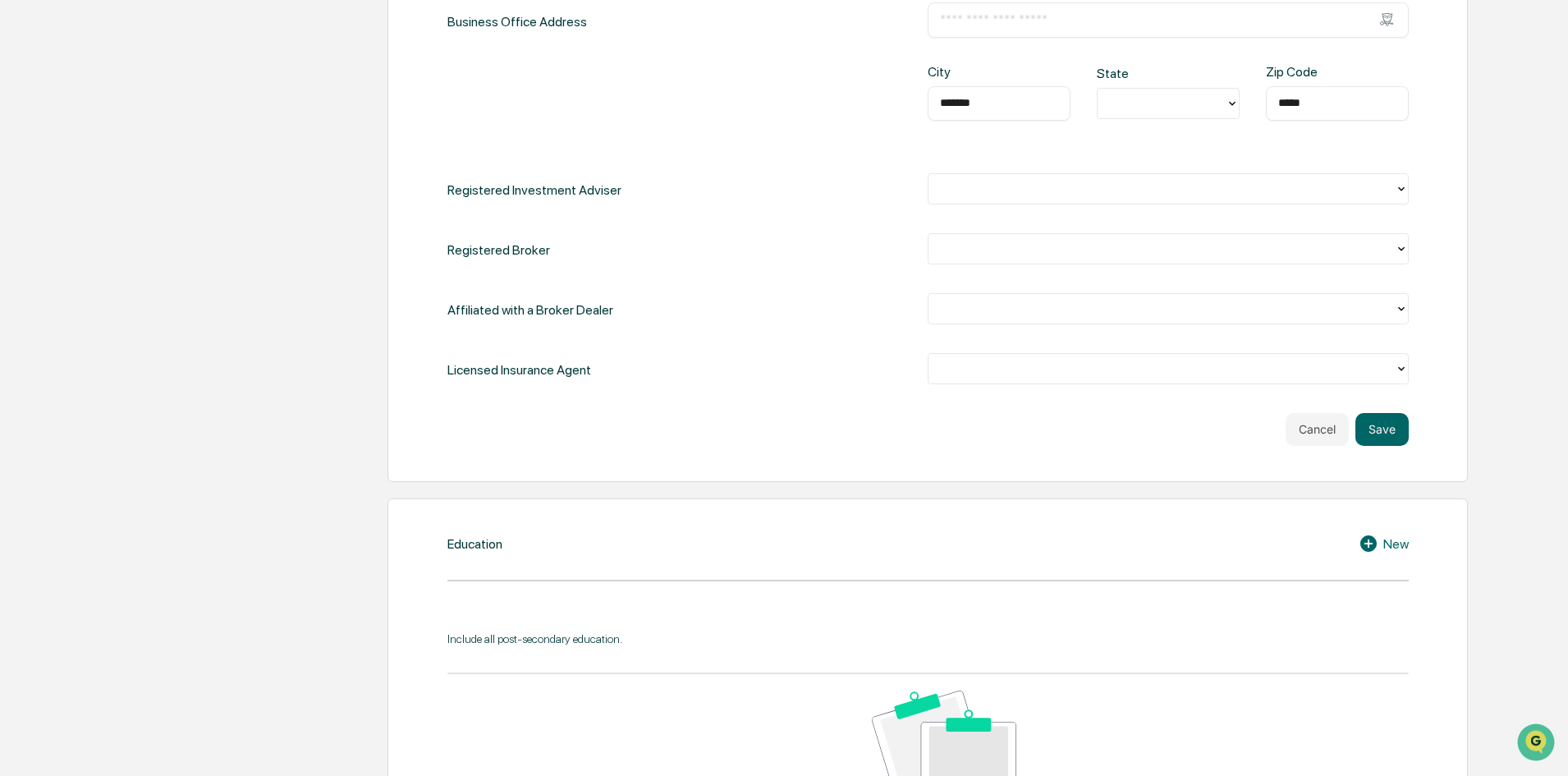
scroll to position [904, 0]
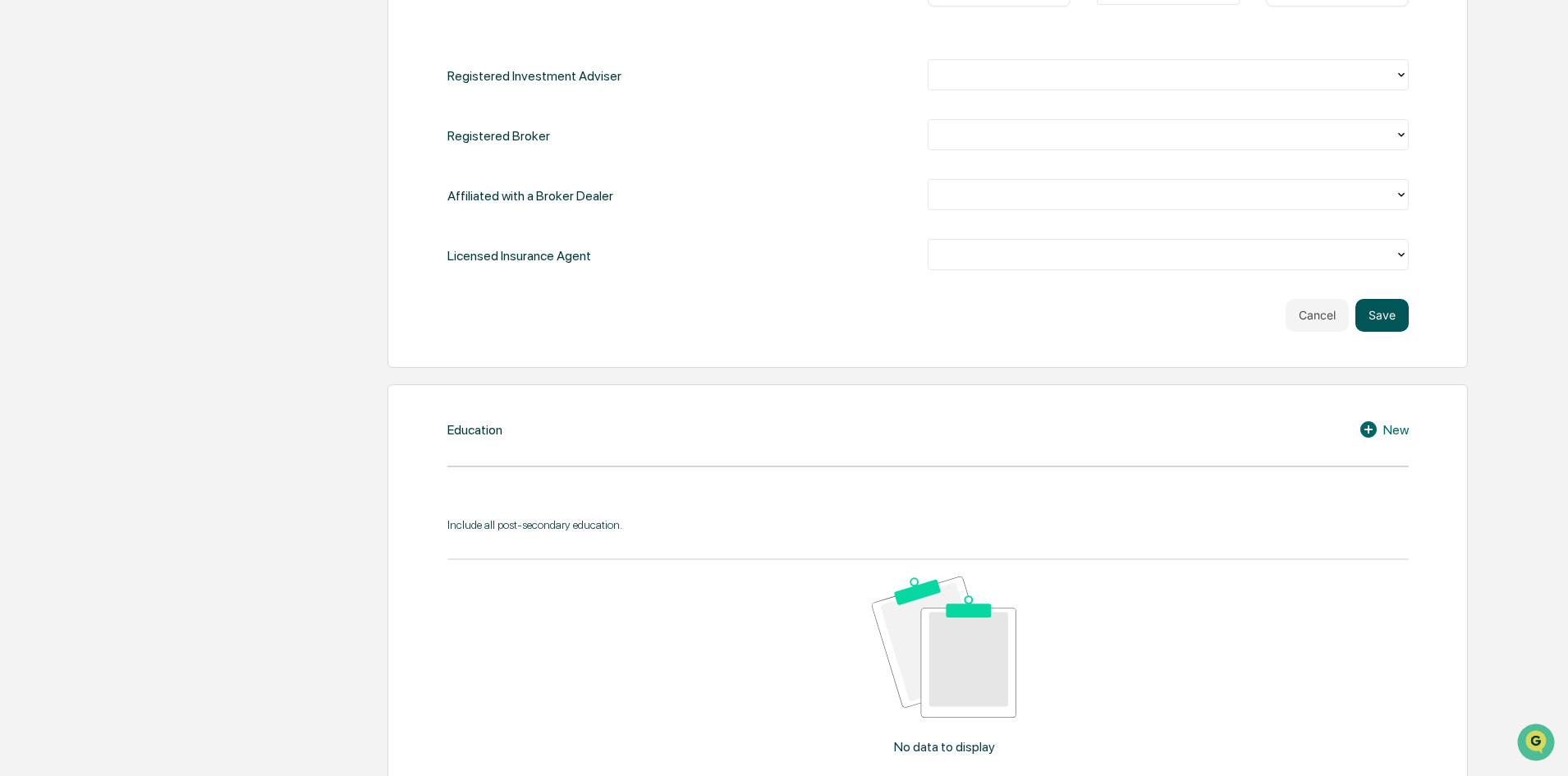
click at [1389, 316] on button "Save" at bounding box center [1382, 315] width 53 height 33
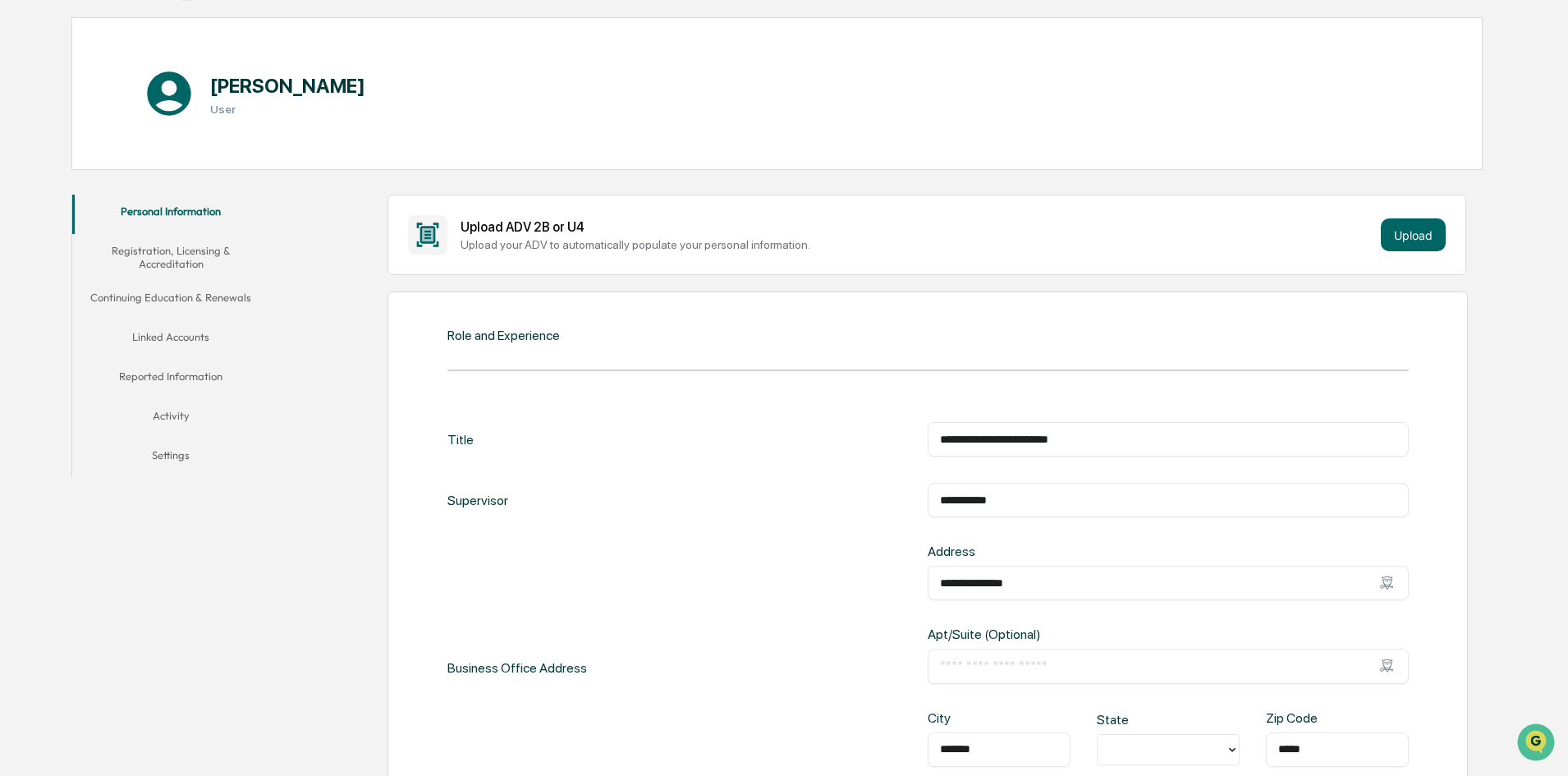
scroll to position [0, 0]
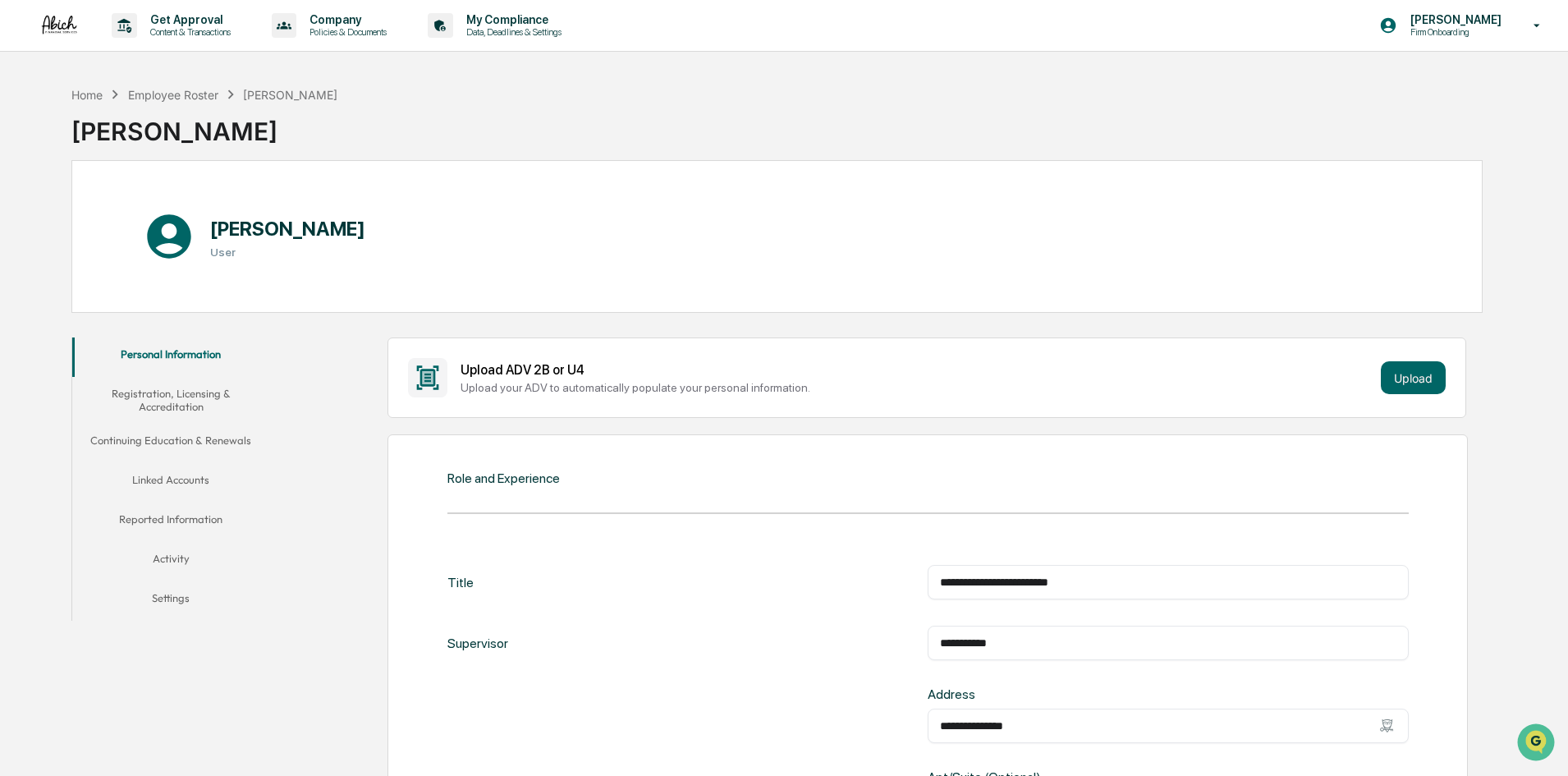
click at [200, 405] on button "Registration, Licensing & Accreditation" at bounding box center [171, 400] width 197 height 47
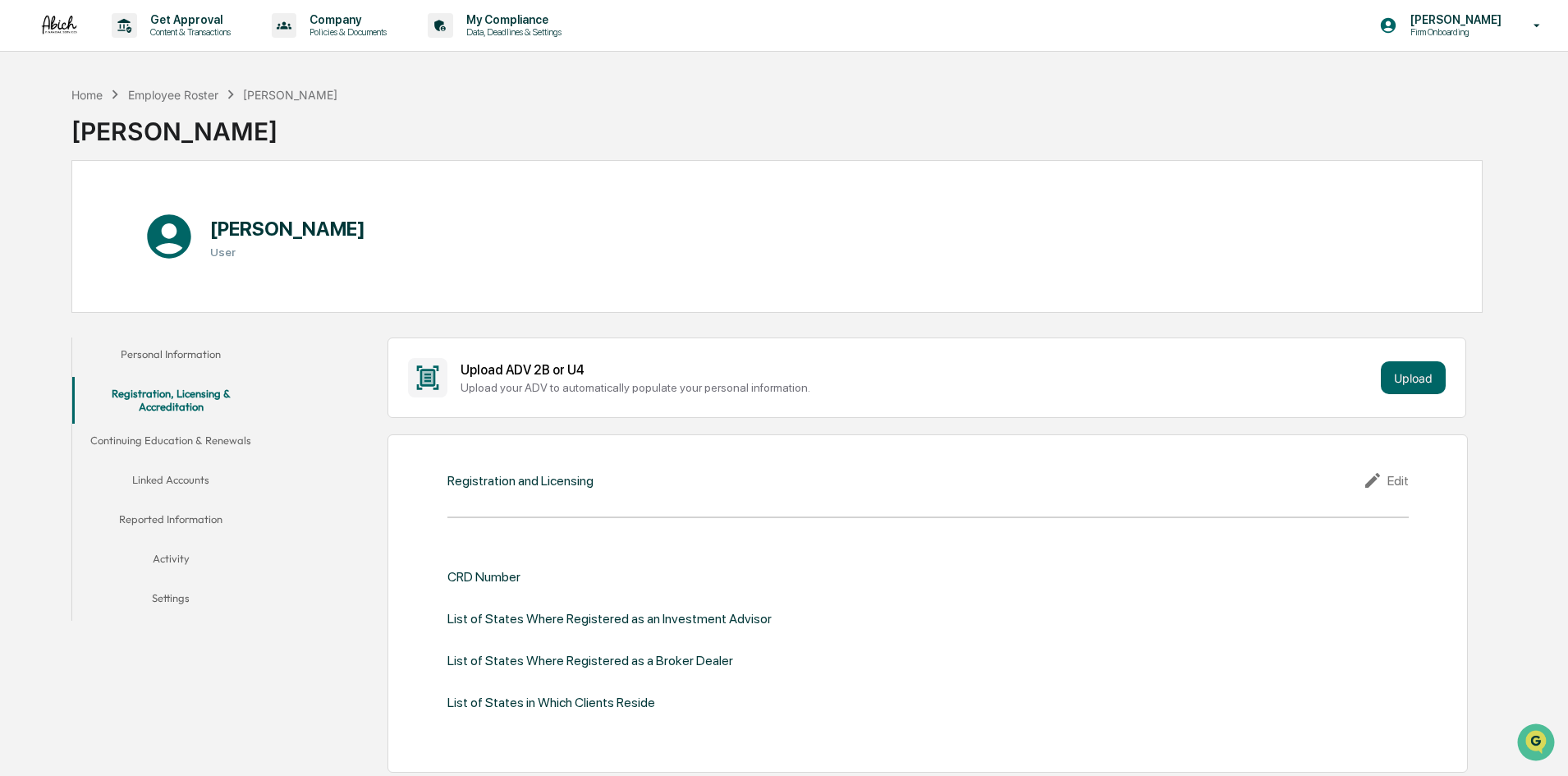
click at [180, 443] on button "Continuing Education & Renewals" at bounding box center [171, 443] width 197 height 40
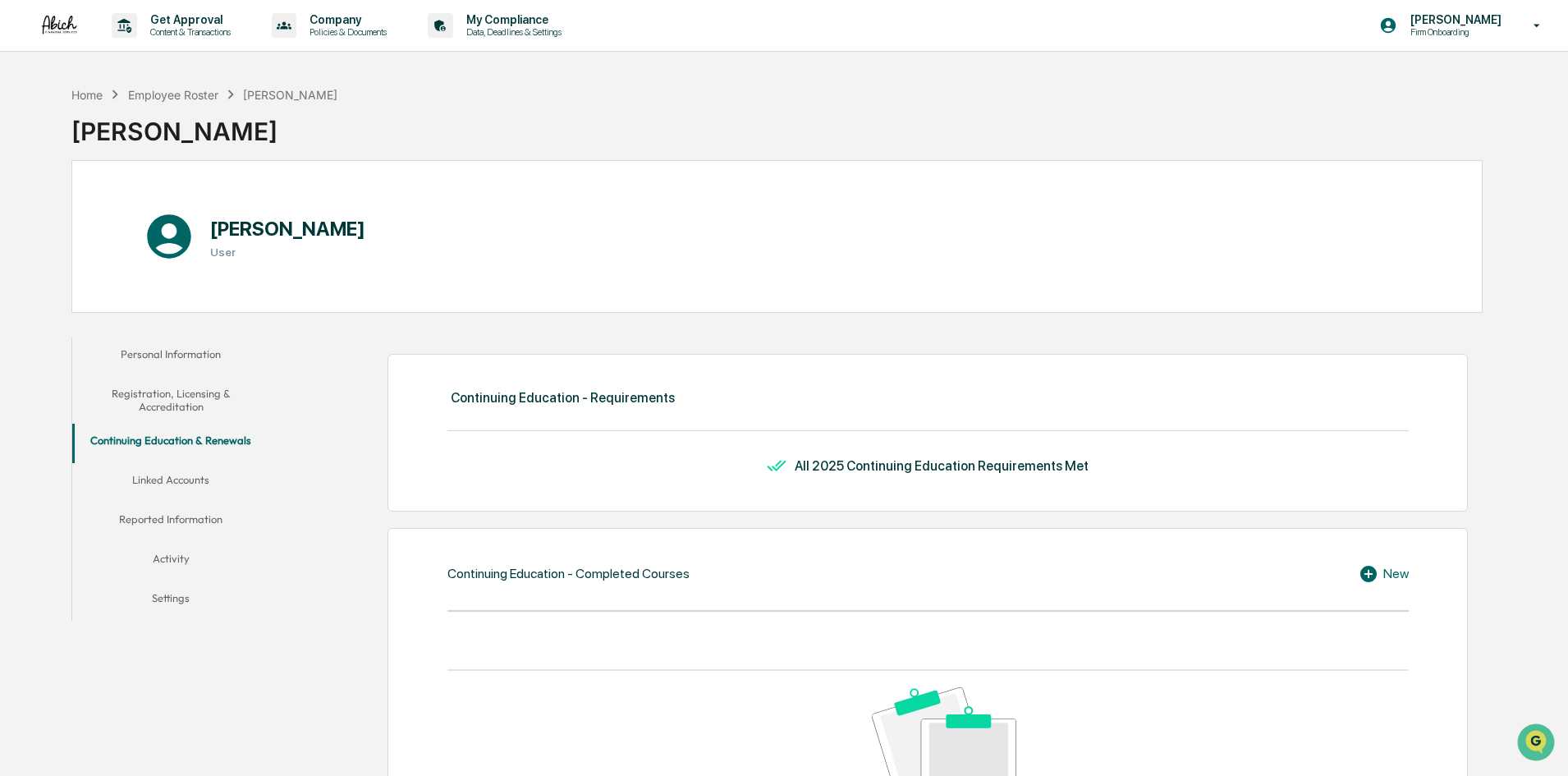
click at [174, 473] on button "Linked Accounts" at bounding box center [171, 483] width 197 height 40
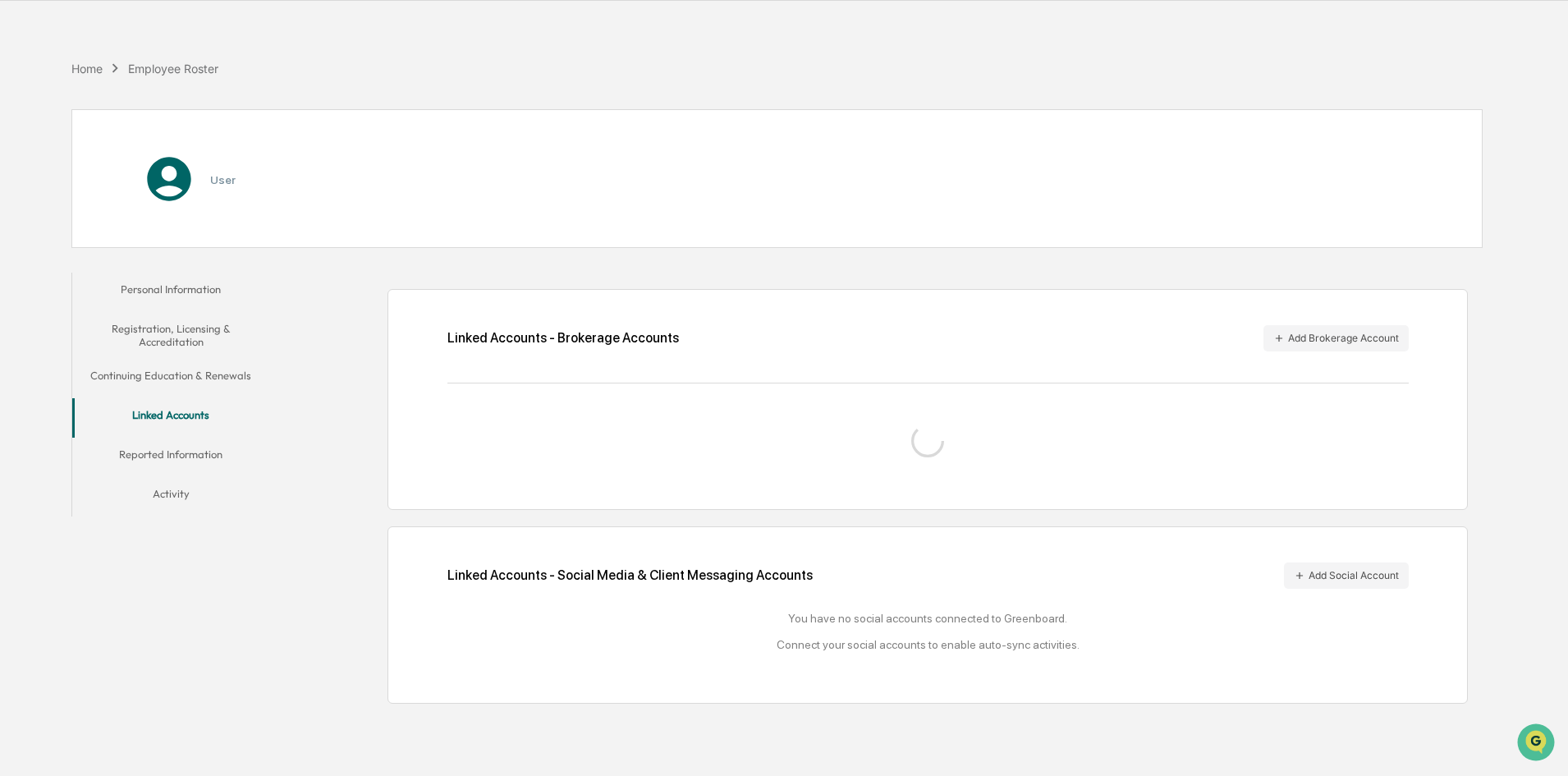
scroll to position [78, 0]
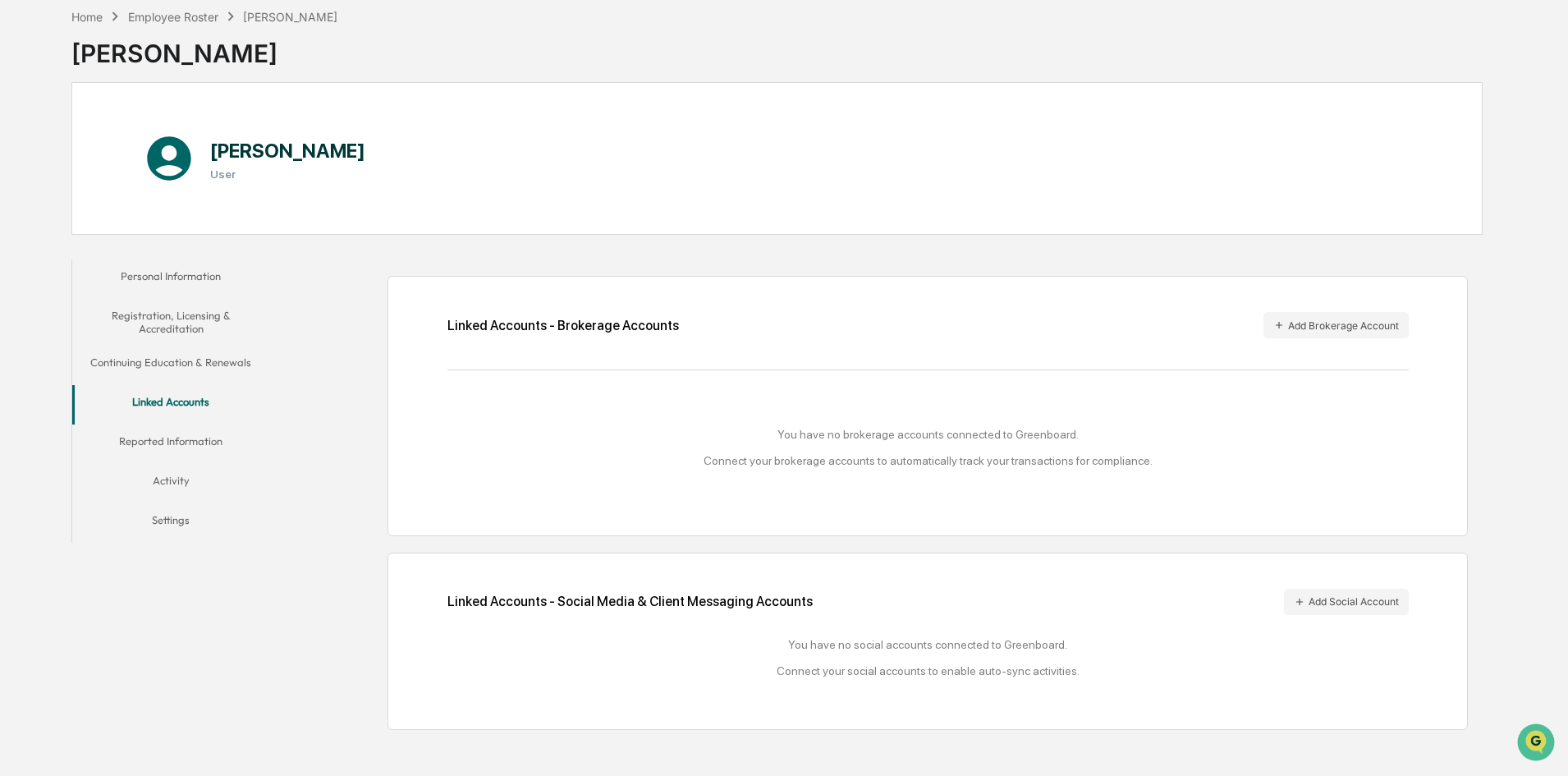
click at [198, 443] on button "Reported Information" at bounding box center [171, 444] width 197 height 40
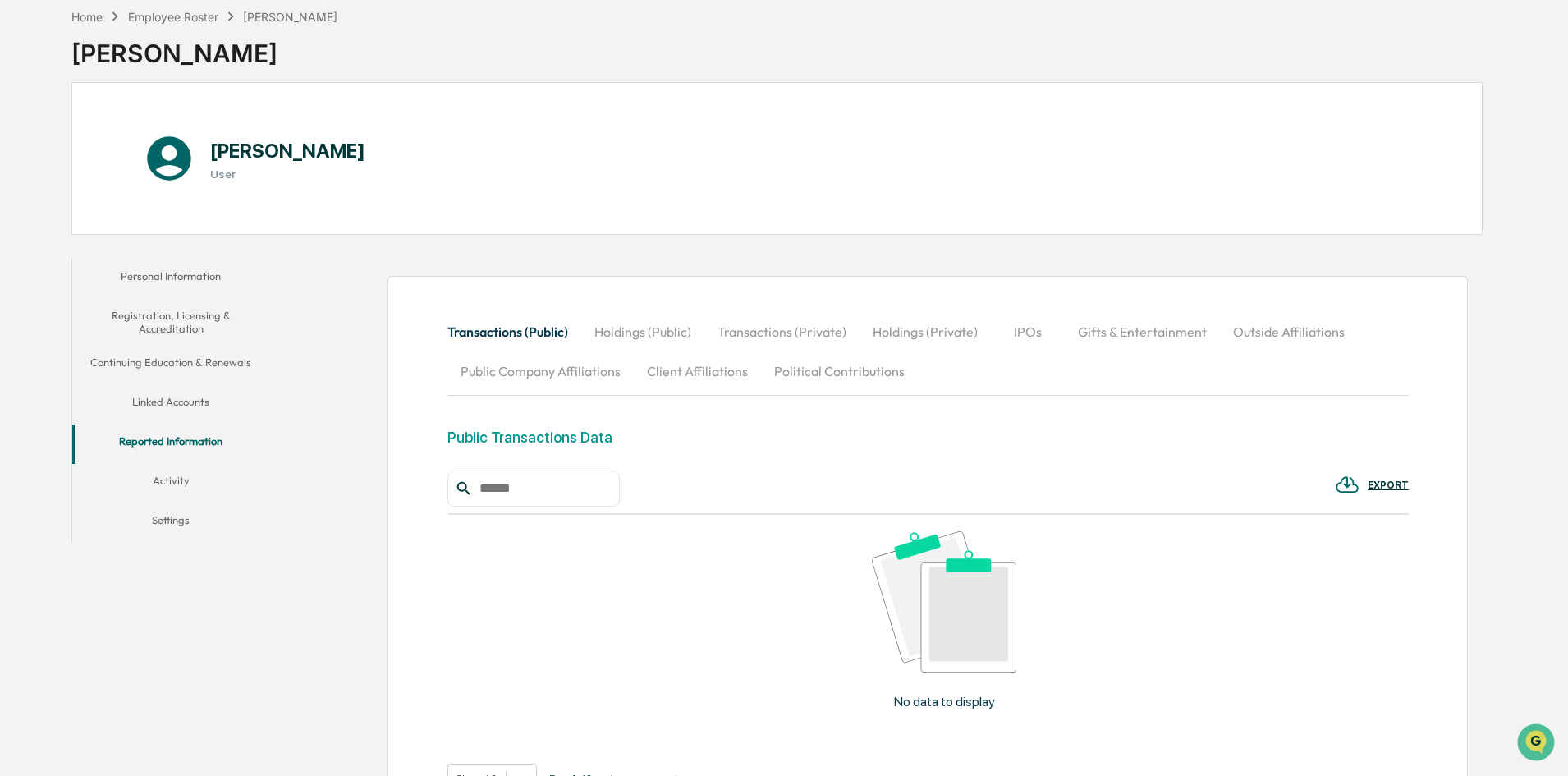
click at [210, 405] on button "Linked Accounts" at bounding box center [171, 405] width 197 height 40
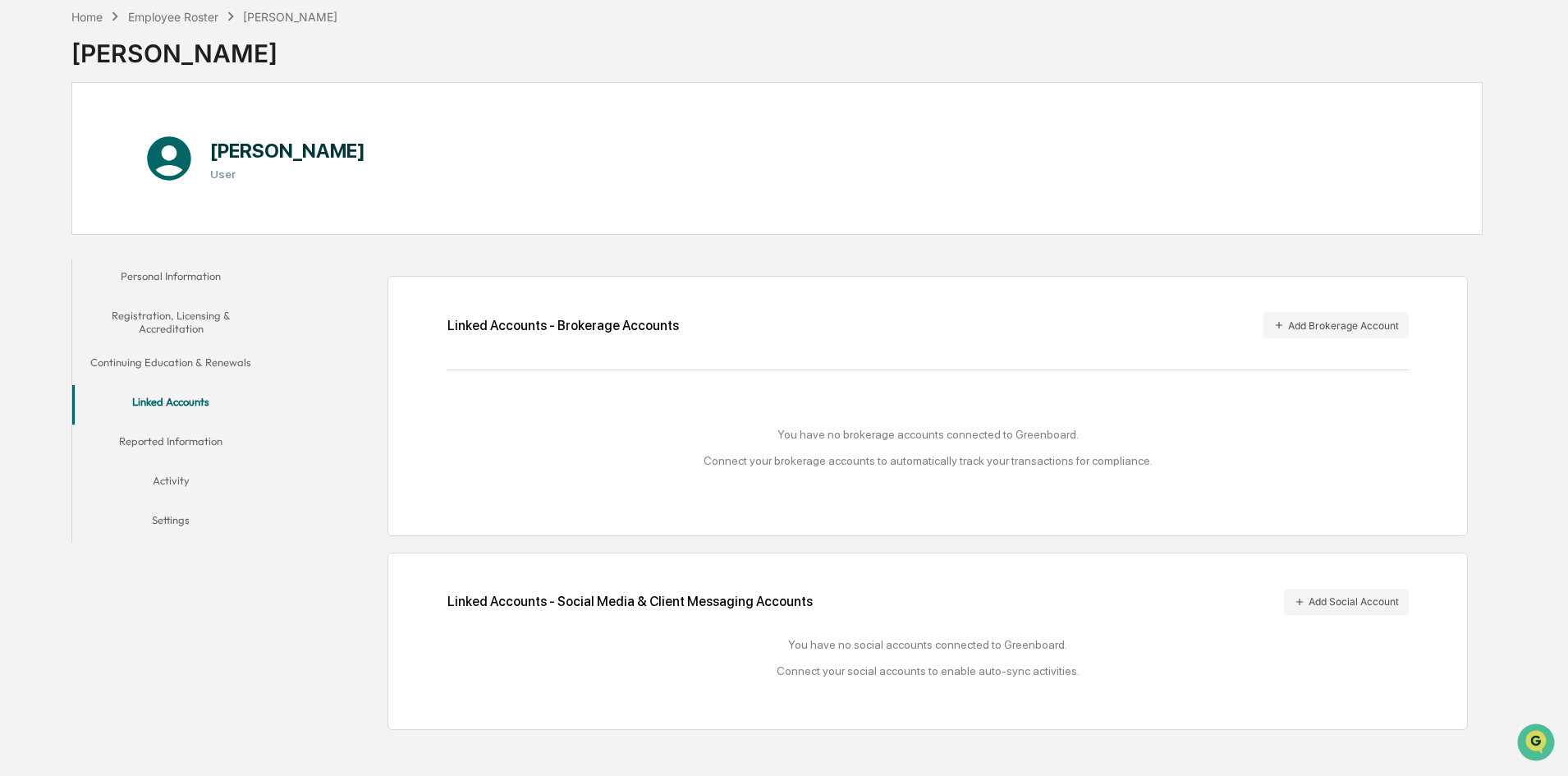
click at [218, 451] on button "Reported Information" at bounding box center [171, 444] width 197 height 40
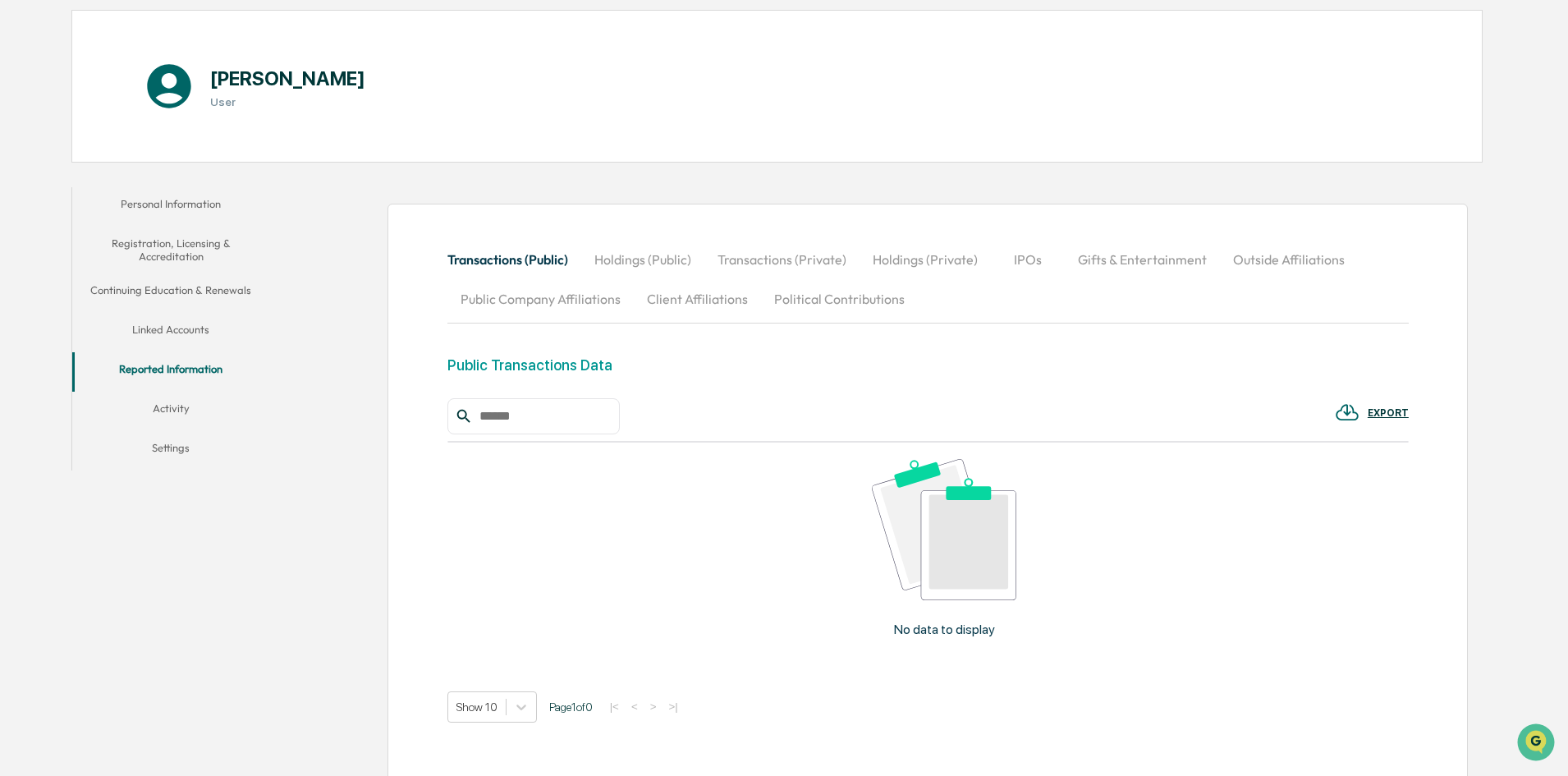
scroll to position [236, 0]
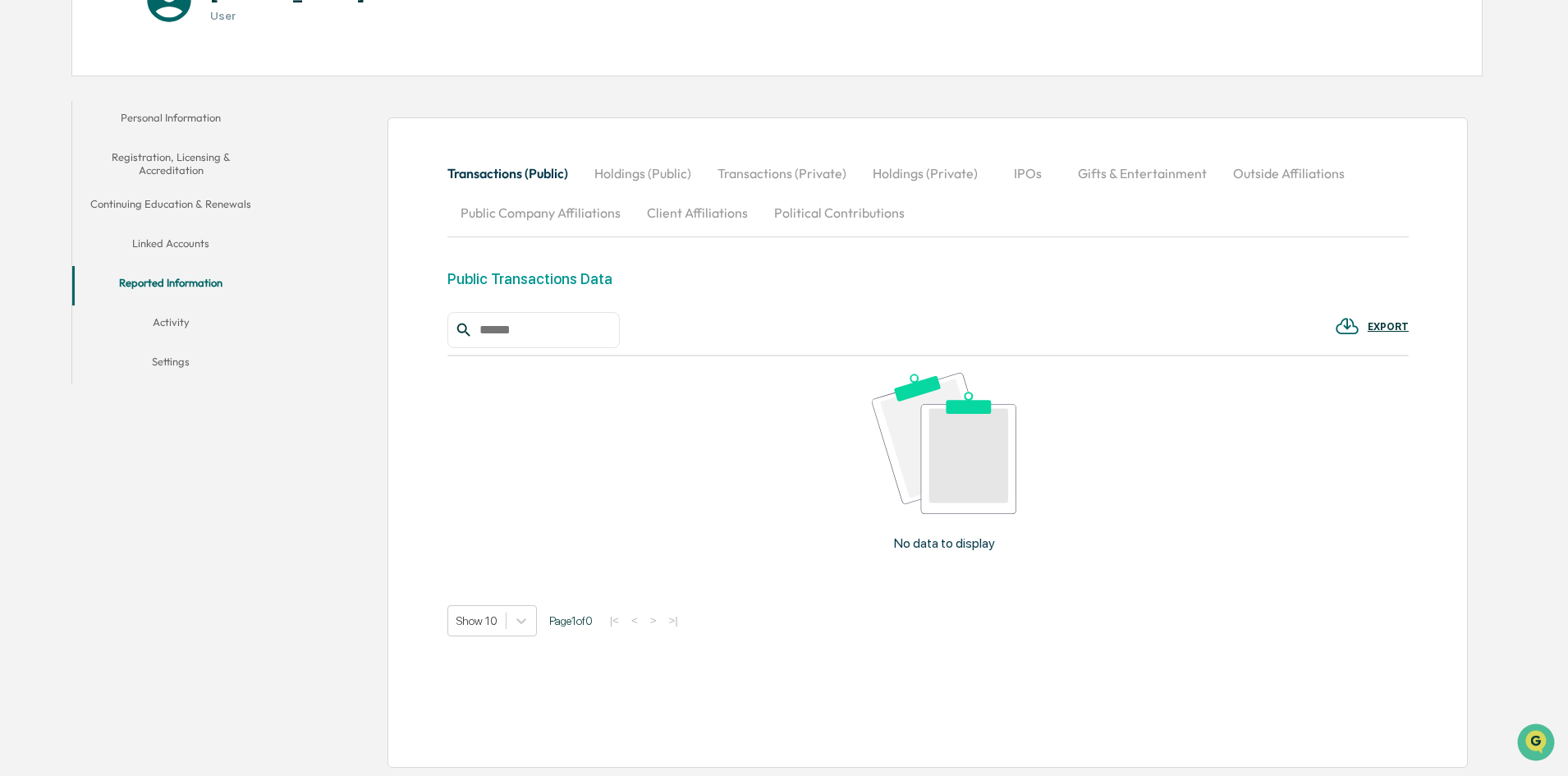
click at [156, 325] on button "Activity" at bounding box center [171, 325] width 197 height 40
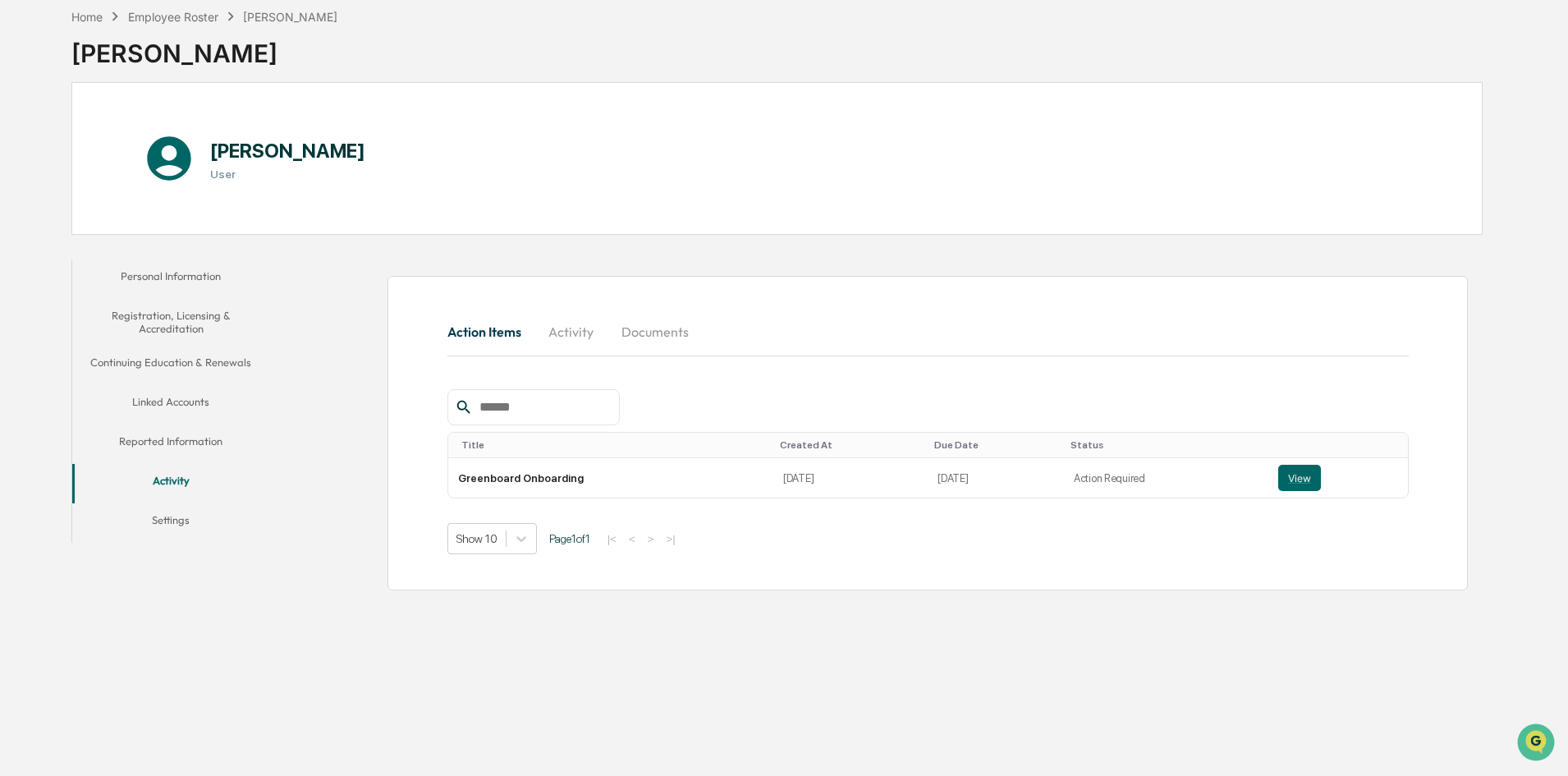
click at [180, 527] on button "Settings" at bounding box center [171, 523] width 197 height 40
